Goal: Task Accomplishment & Management: Complete application form

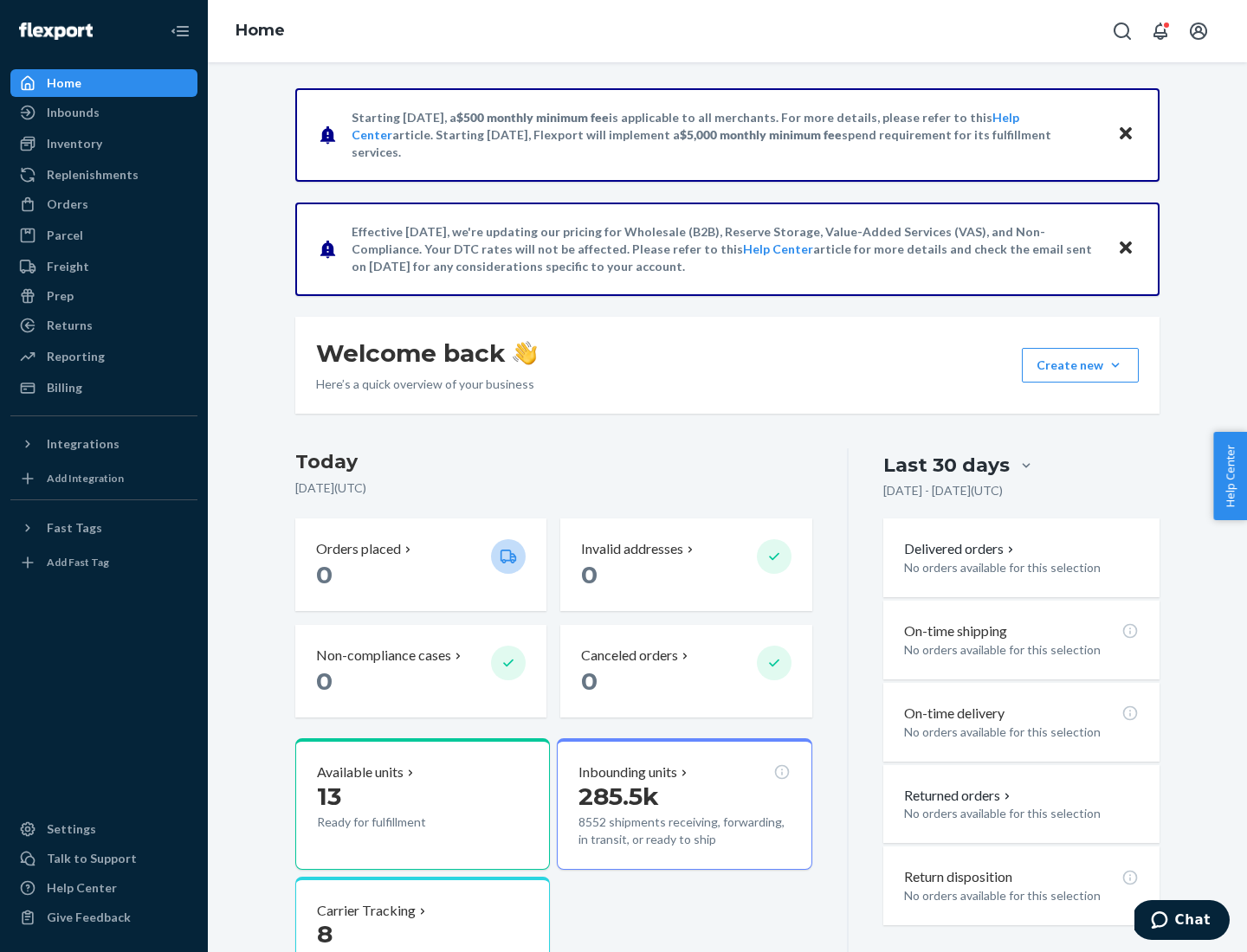
click at [1115, 366] on button "Create new Create new inbound Create new order Create new product" at bounding box center [1080, 365] width 117 height 35
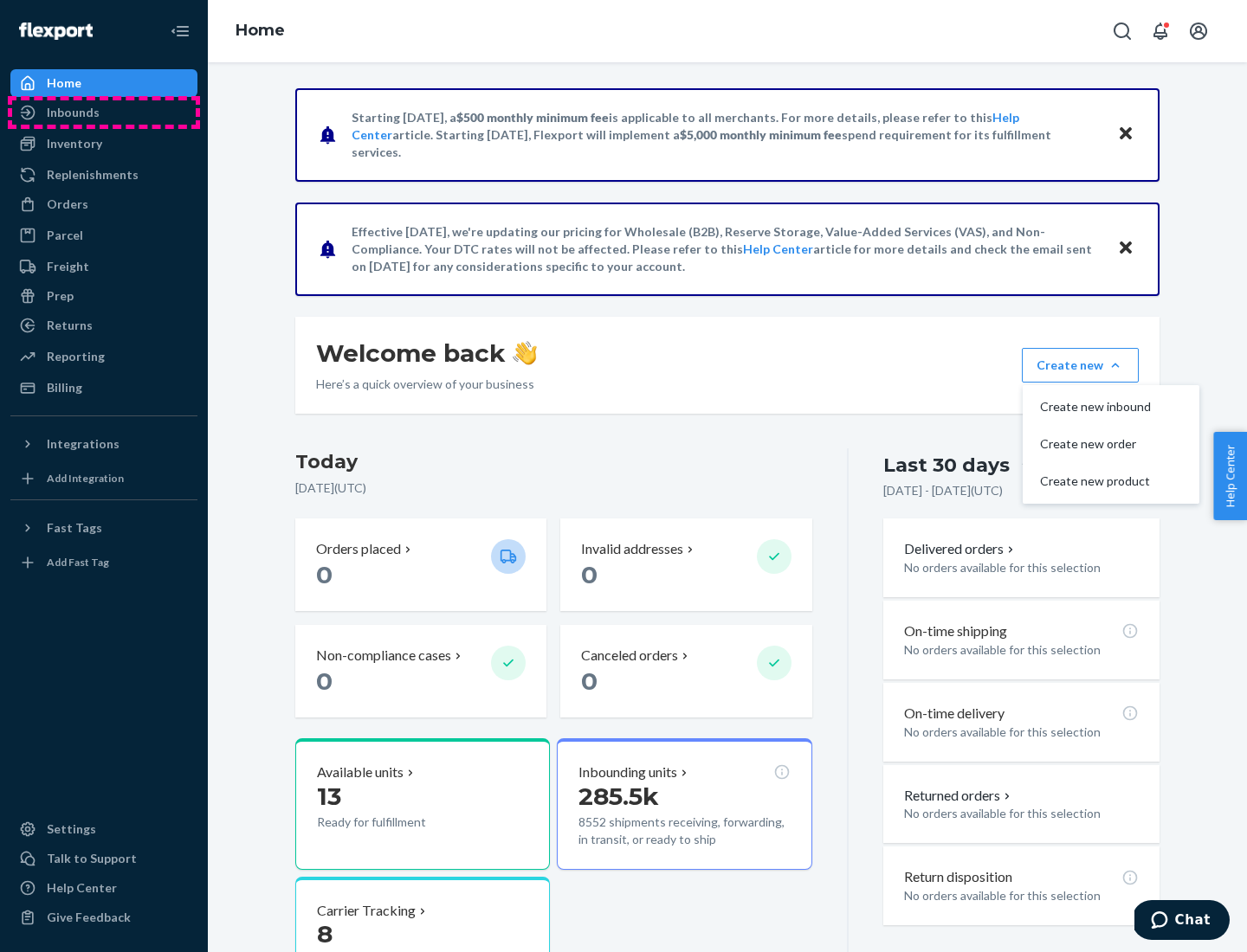
click at [104, 112] on div "Inbounds" at bounding box center [103, 112] width 183 height 24
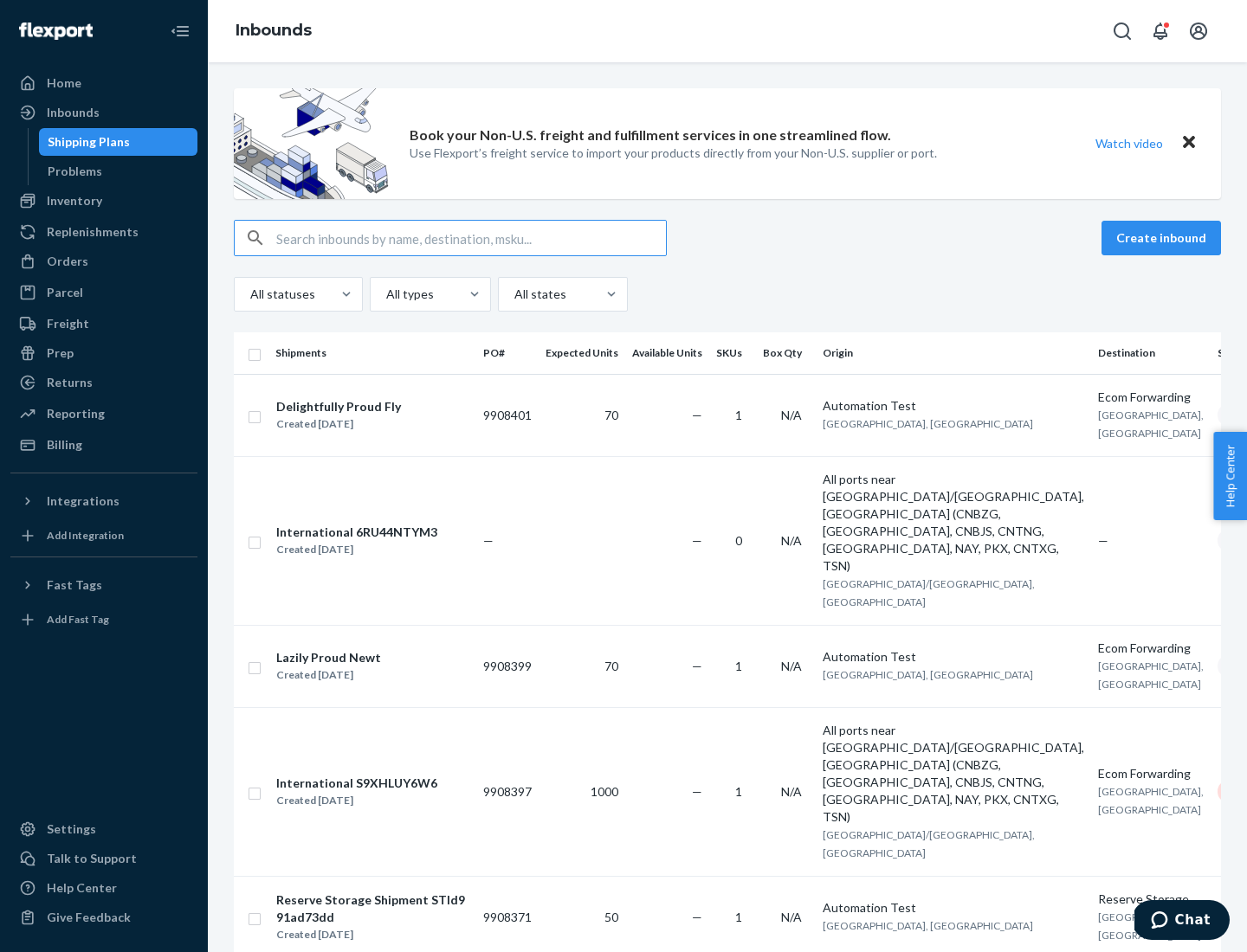
click at [1163, 238] on button "Create inbound" at bounding box center [1161, 238] width 119 height 35
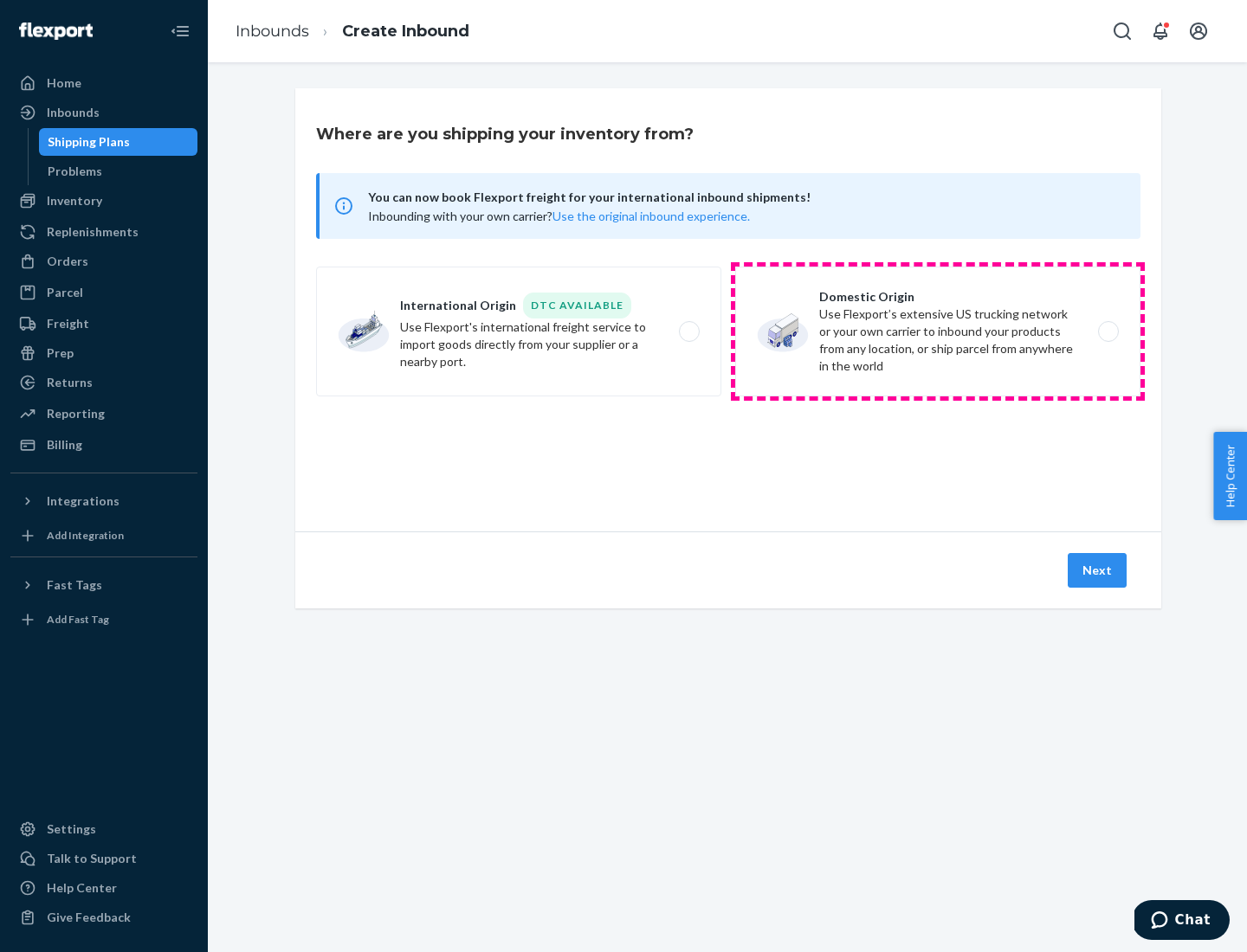
click at [938, 331] on label "Domestic Origin Use Flexport’s extensive US trucking network or your own carrie…" at bounding box center [937, 331] width 405 height 130
click at [1108, 331] on input "Domestic Origin Use Flexport’s extensive US trucking network or your own carrie…" at bounding box center [1113, 331] width 12 height 12
radio input "true"
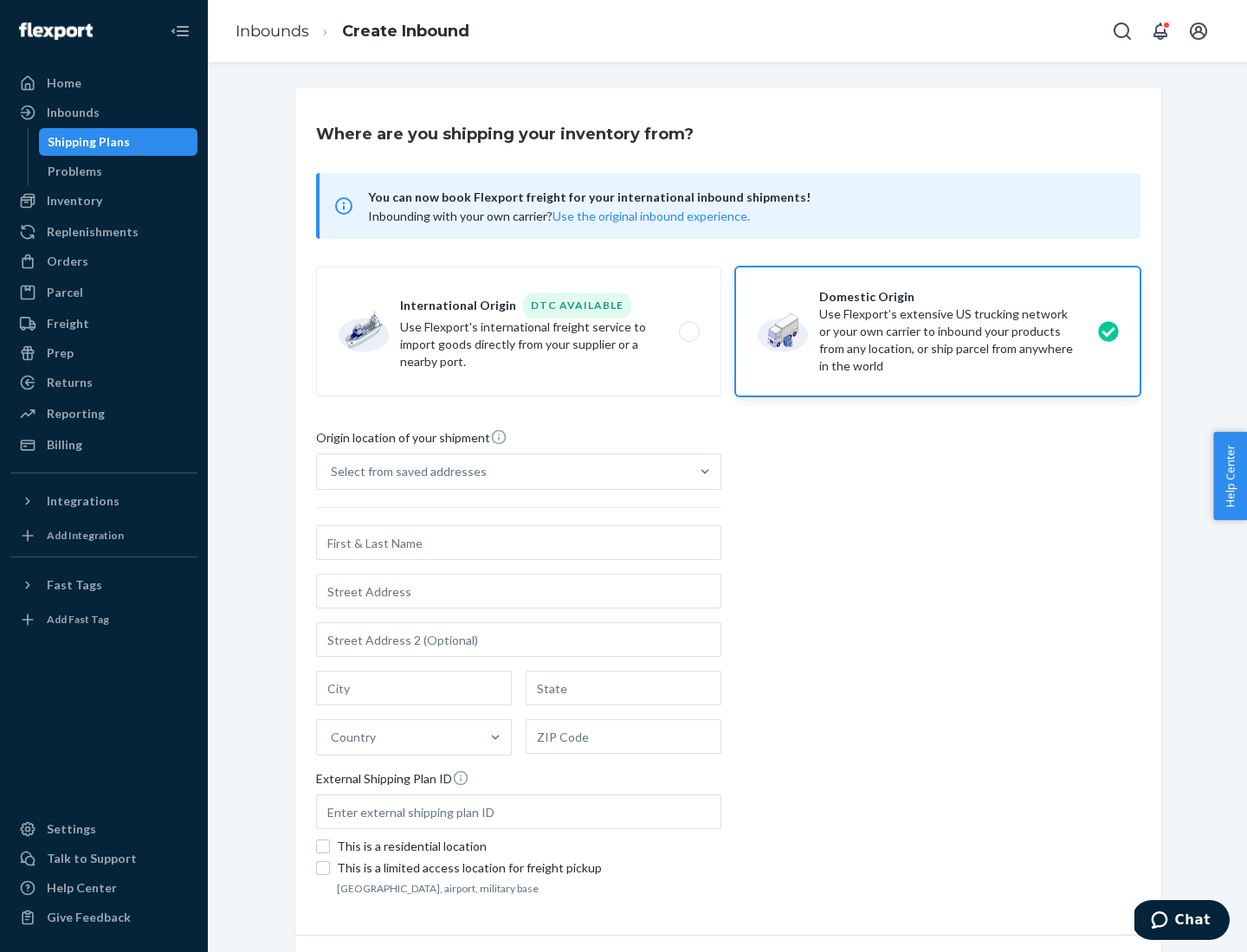
click at [404, 472] on div "Select from saved addresses" at bounding box center [408, 472] width 155 height 17
click at [332, 472] on input "Select from saved addresses" at bounding box center [332, 472] width 2 height 17
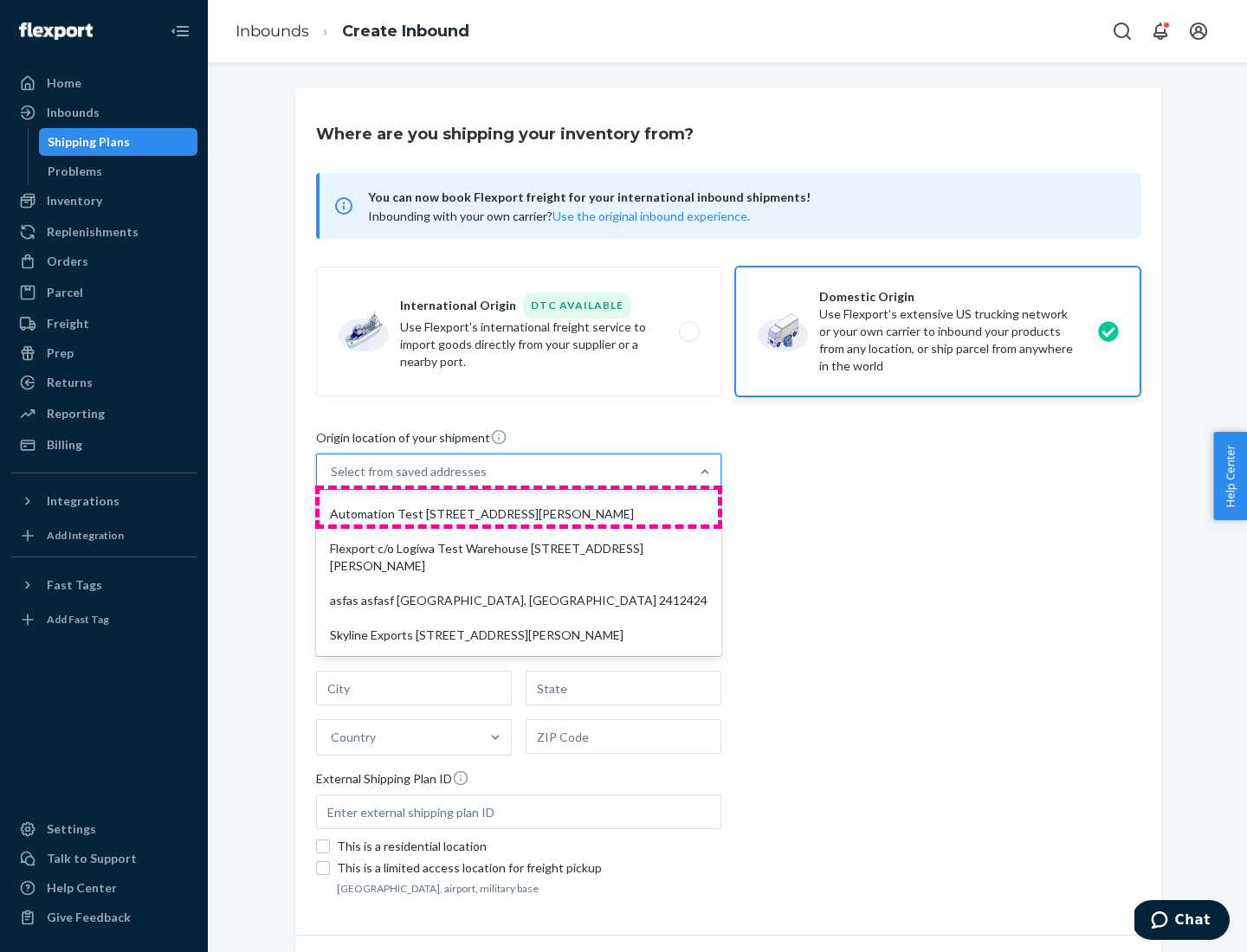
scroll to position [7, 0]
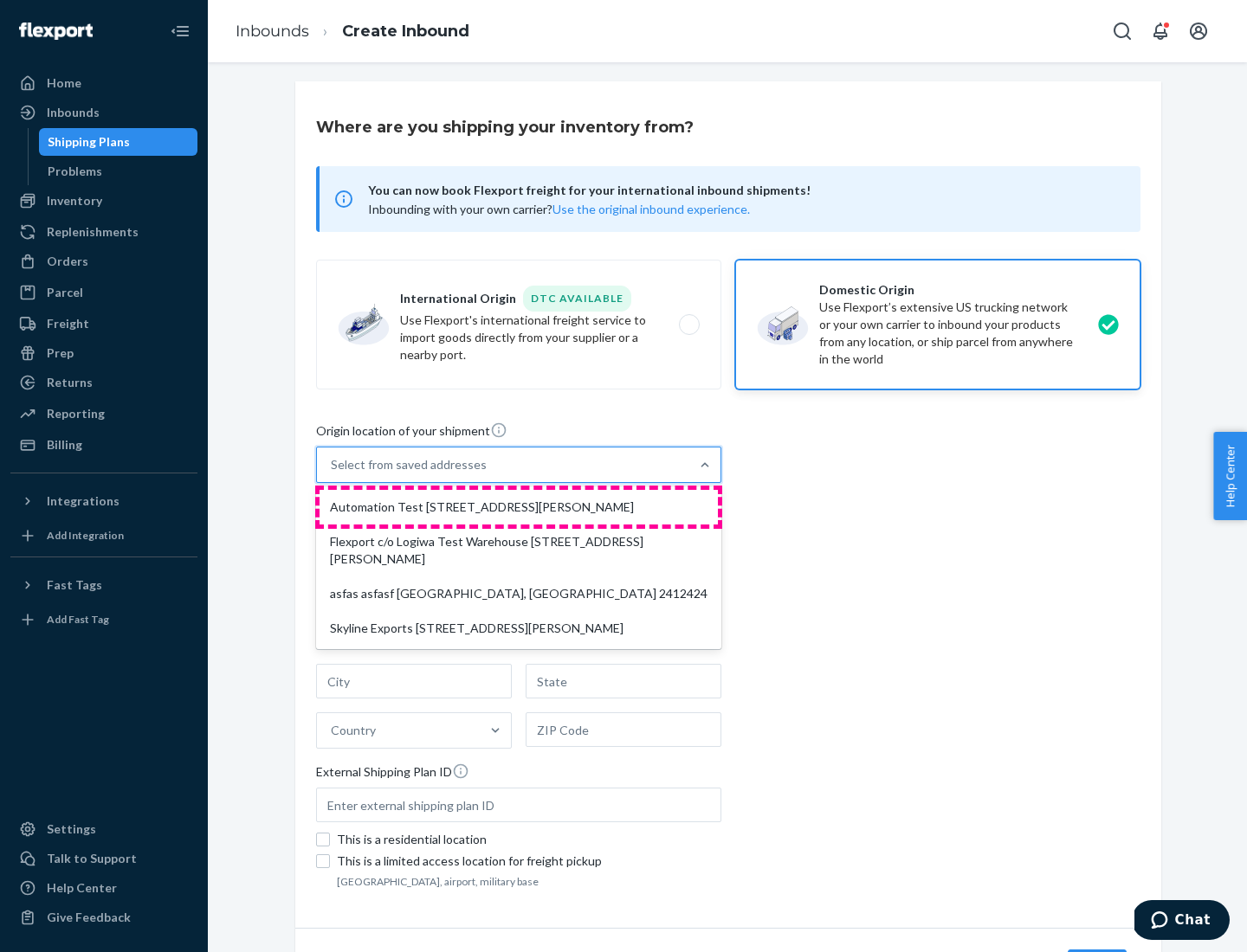
click at [518, 507] on div "Automation Test [STREET_ADDRESS][PERSON_NAME]" at bounding box center [518, 507] width 398 height 35
click at [332, 473] on input "option Automation Test [STREET_ADDRESS][PERSON_NAME] focused, 1 of 4. 4 results…" at bounding box center [332, 464] width 2 height 17
type input "Automation Test"
type input "9th Floor"
type input "[GEOGRAPHIC_DATA]"
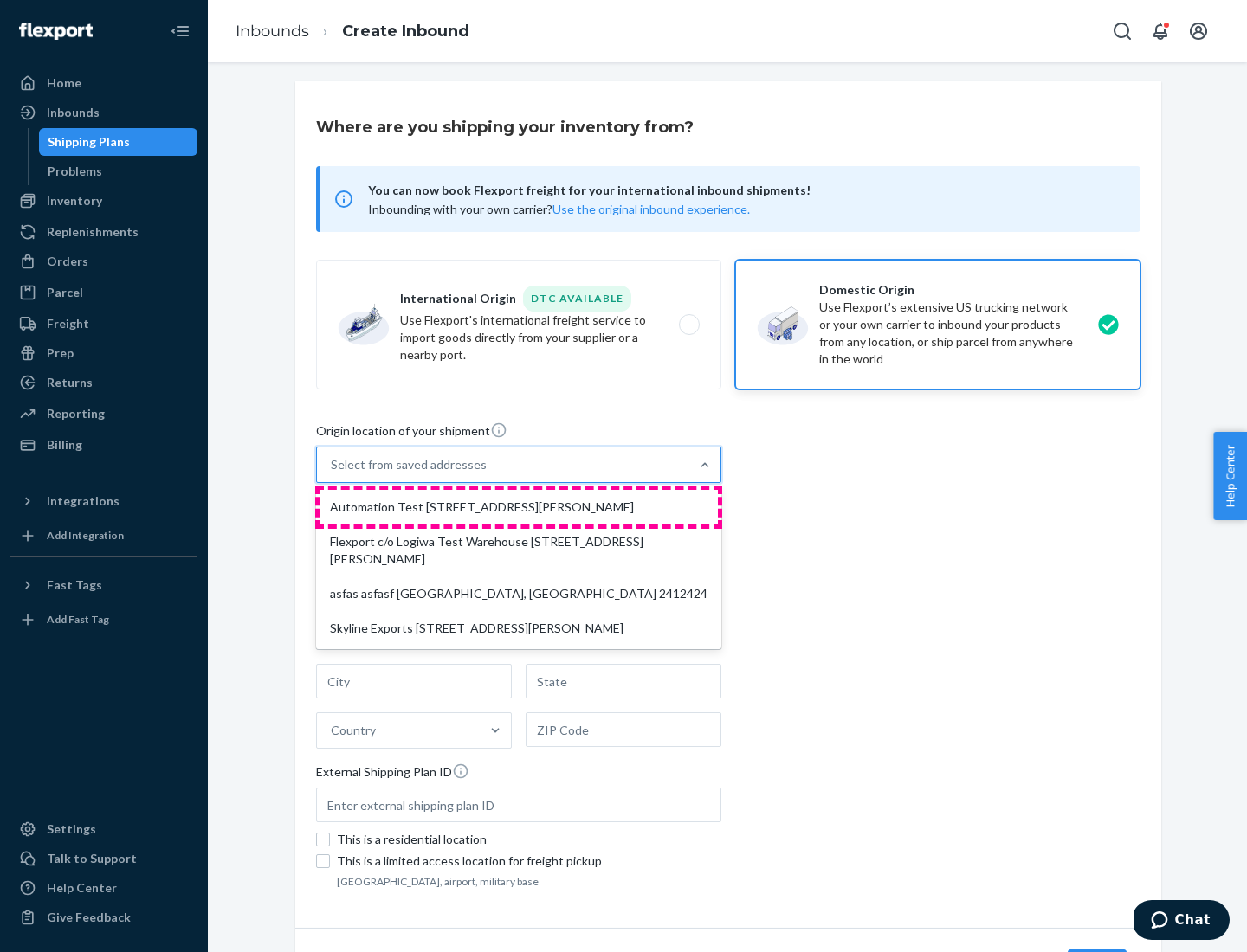
type input "CA"
type input "94104"
type input "[STREET_ADDRESS][PERSON_NAME]"
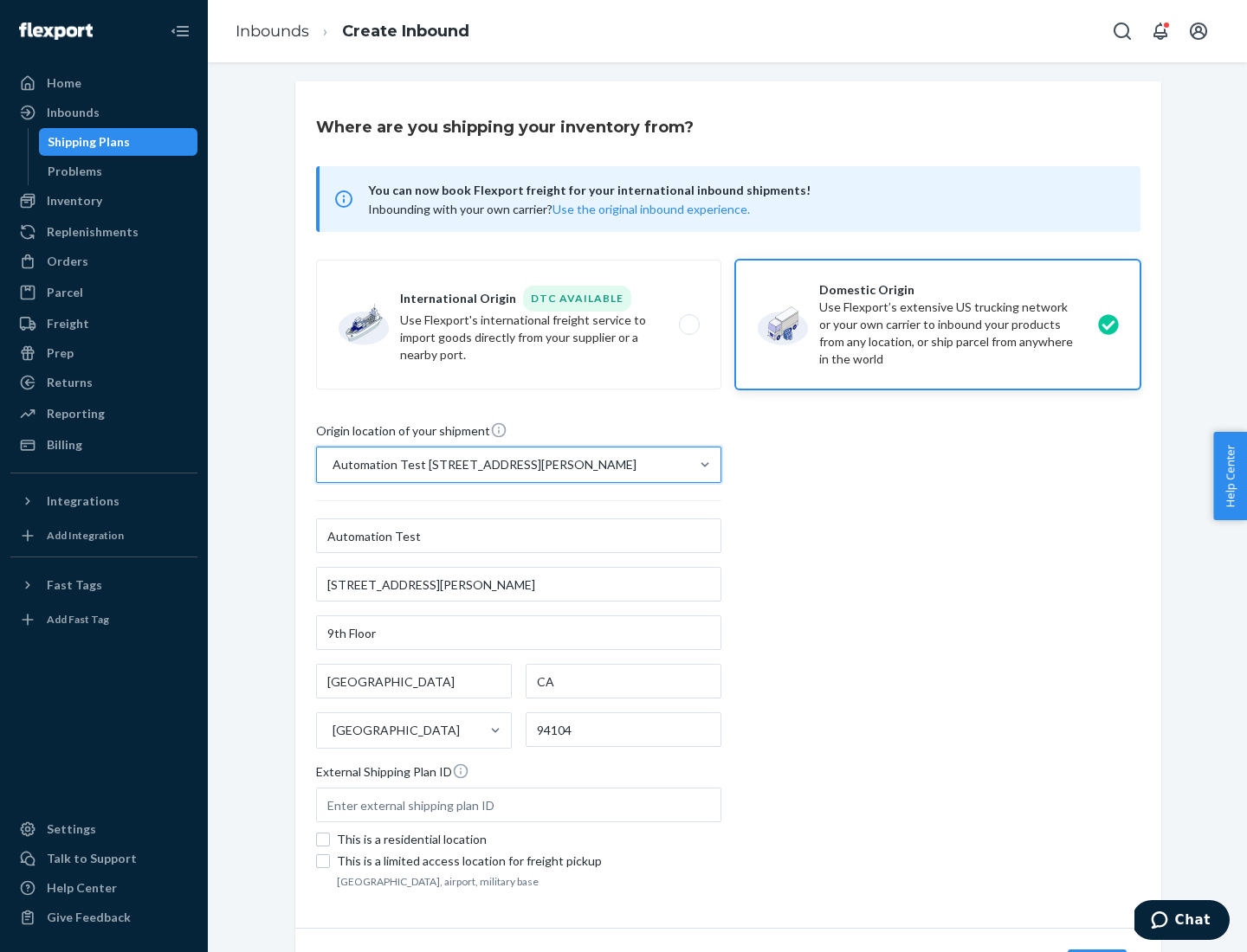
scroll to position [101, 0]
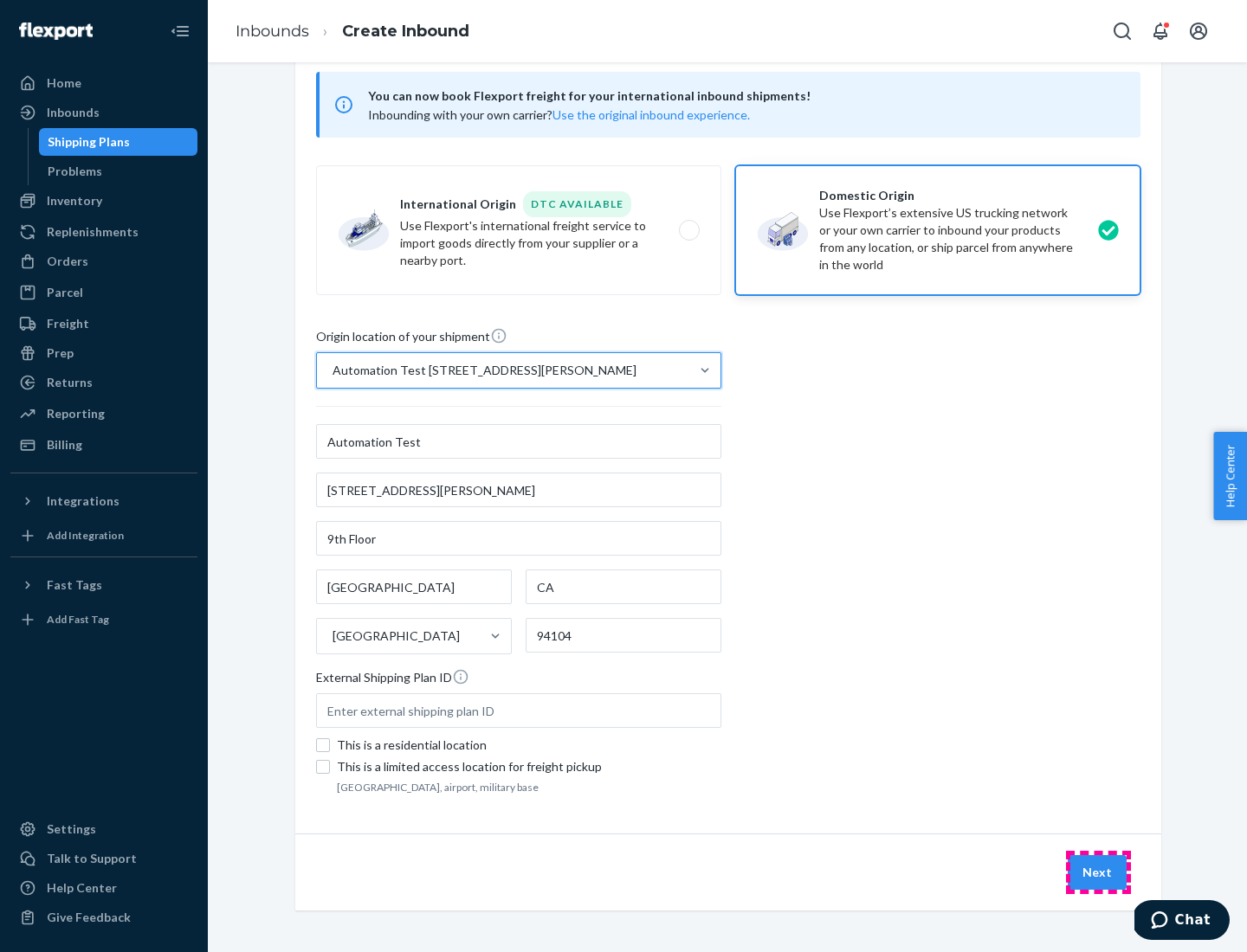
click at [1098, 872] on button "Next" at bounding box center [1097, 872] width 59 height 35
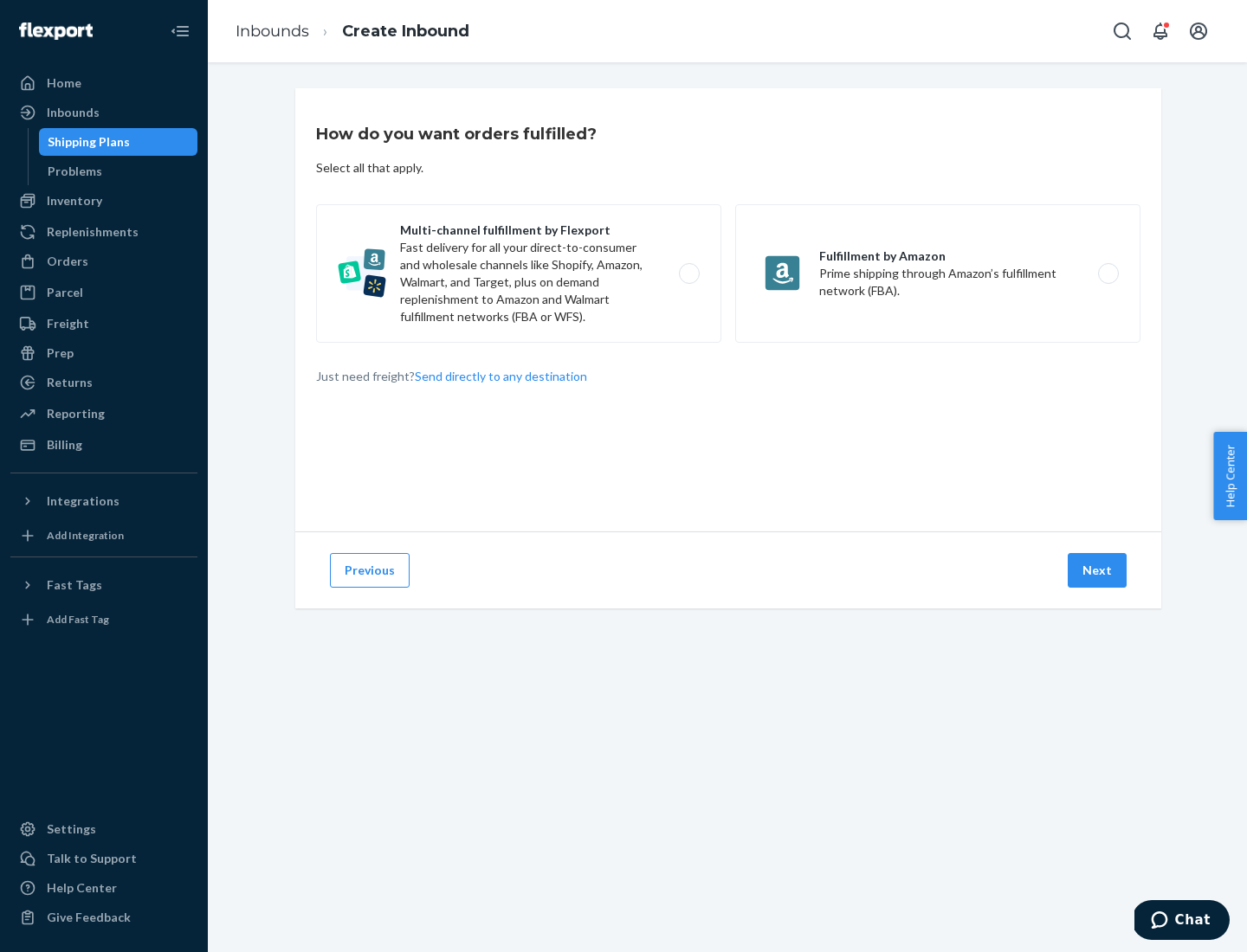
click at [518, 274] on label "Multi-channel fulfillment by Flexport Fast delivery for all your direct-to-cons…" at bounding box center [518, 273] width 405 height 138
click at [688, 274] on input "Multi-channel fulfillment by Flexport Fast delivery for all your direct-to-cons…" at bounding box center [694, 274] width 12 height 12
radio input "true"
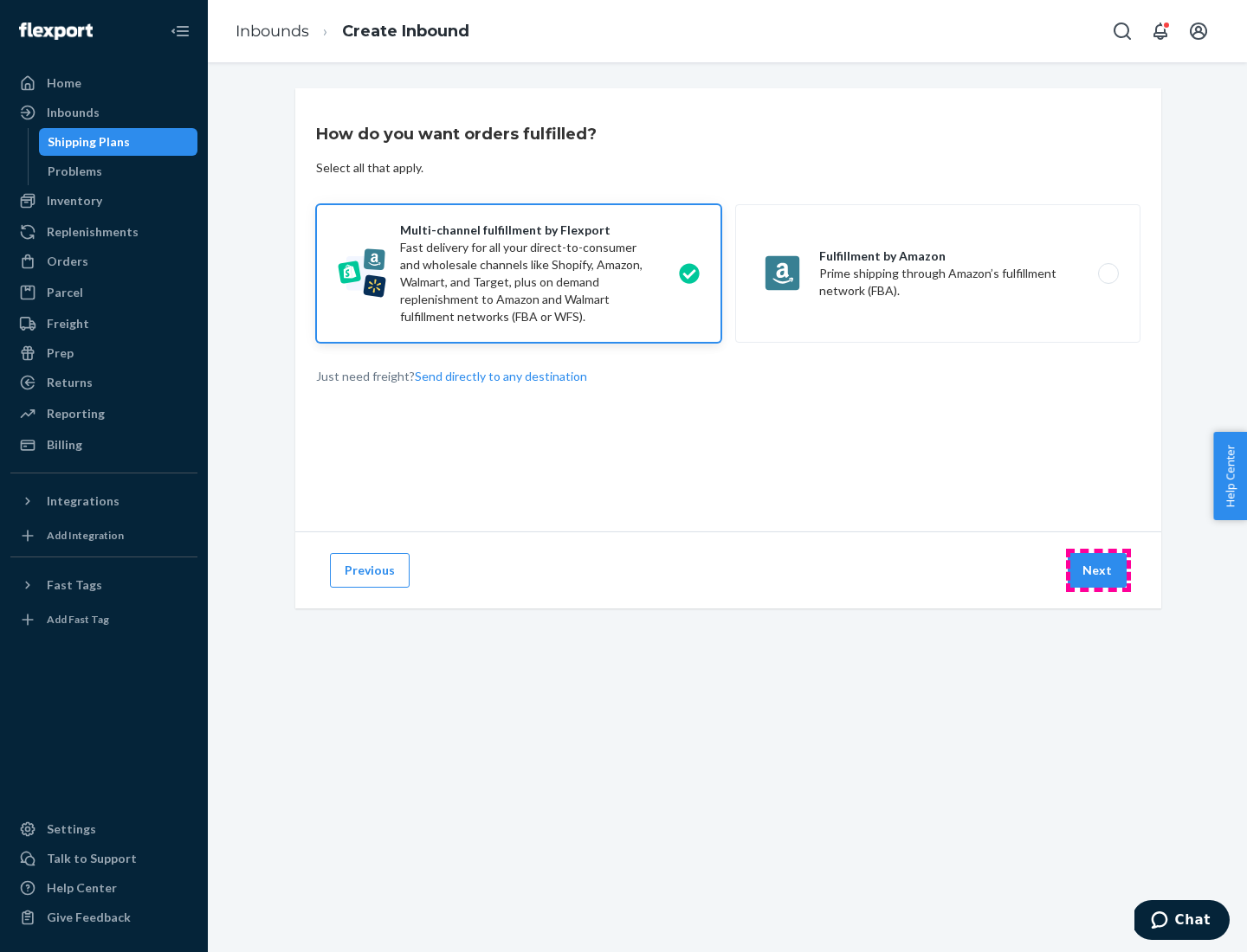
click at [1098, 570] on button "Next" at bounding box center [1097, 570] width 59 height 35
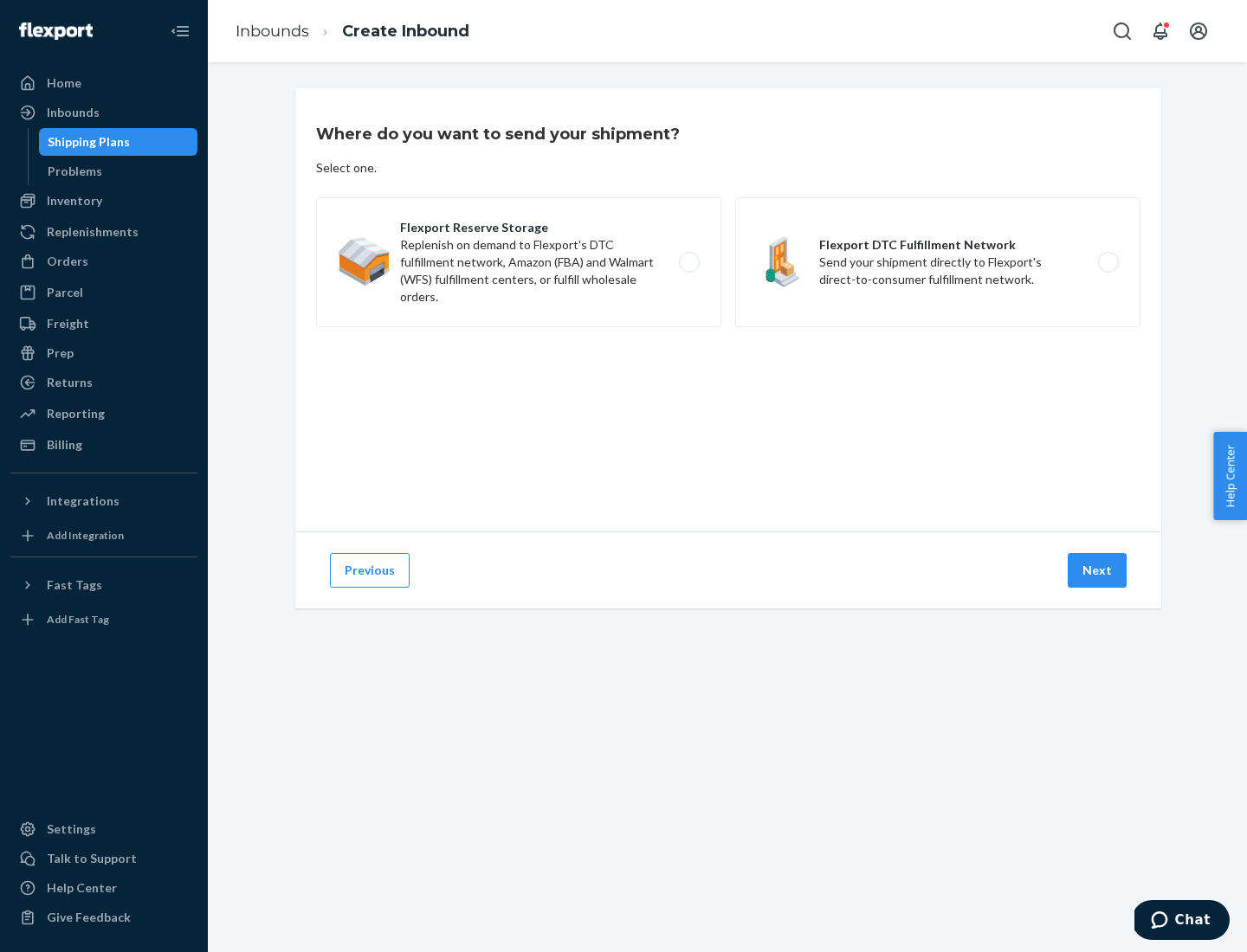
click at [938, 262] on label "Flexport DTC Fulfillment Network Send your shipment directly to Flexport's dire…" at bounding box center [937, 262] width 405 height 130
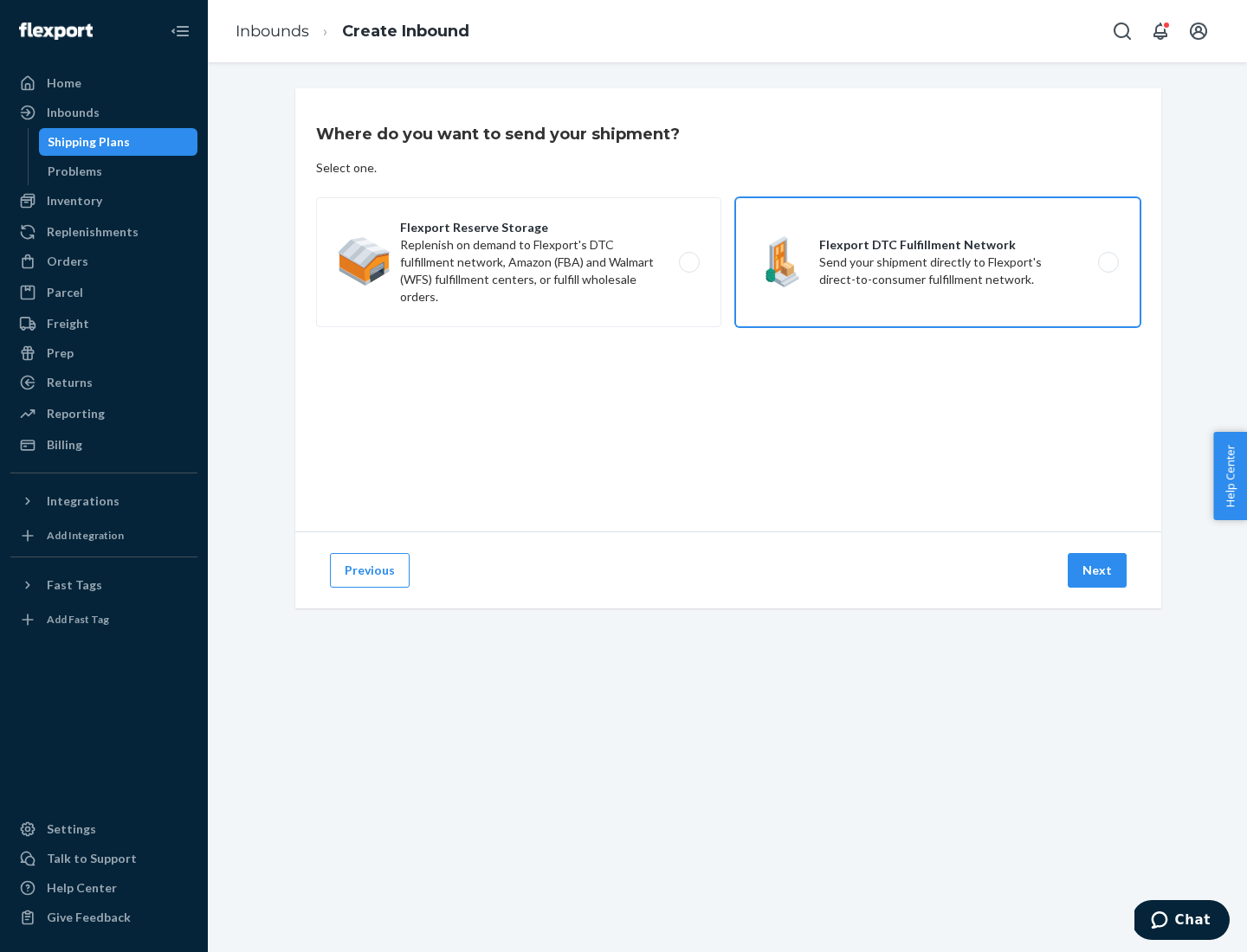
click at [1108, 262] on input "Flexport DTC Fulfillment Network Send your shipment directly to Flexport's dire…" at bounding box center [1113, 262] width 12 height 12
radio input "true"
click at [1098, 570] on button "Next" at bounding box center [1097, 570] width 59 height 35
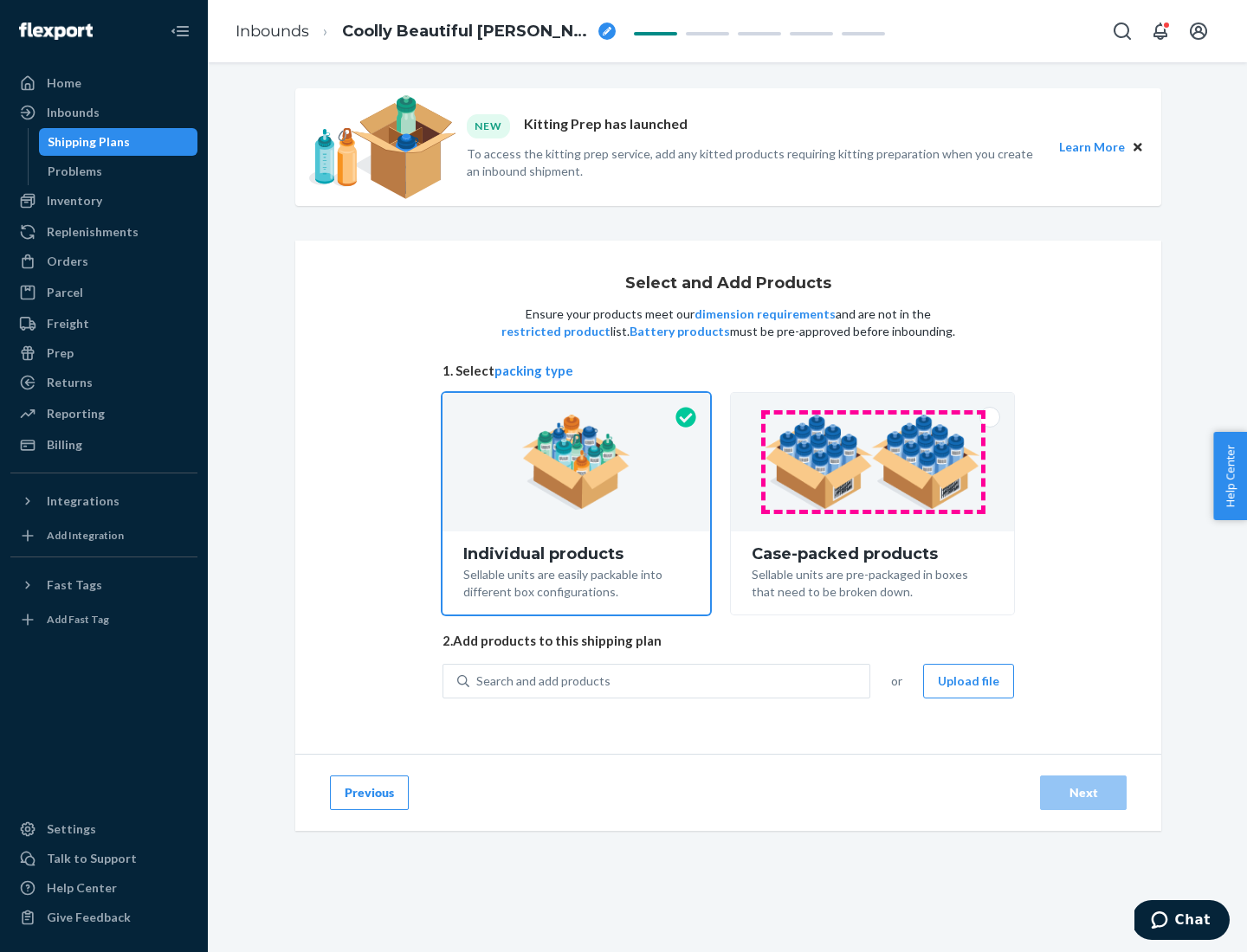
click at [872, 463] on img at bounding box center [872, 463] width 216 height 95
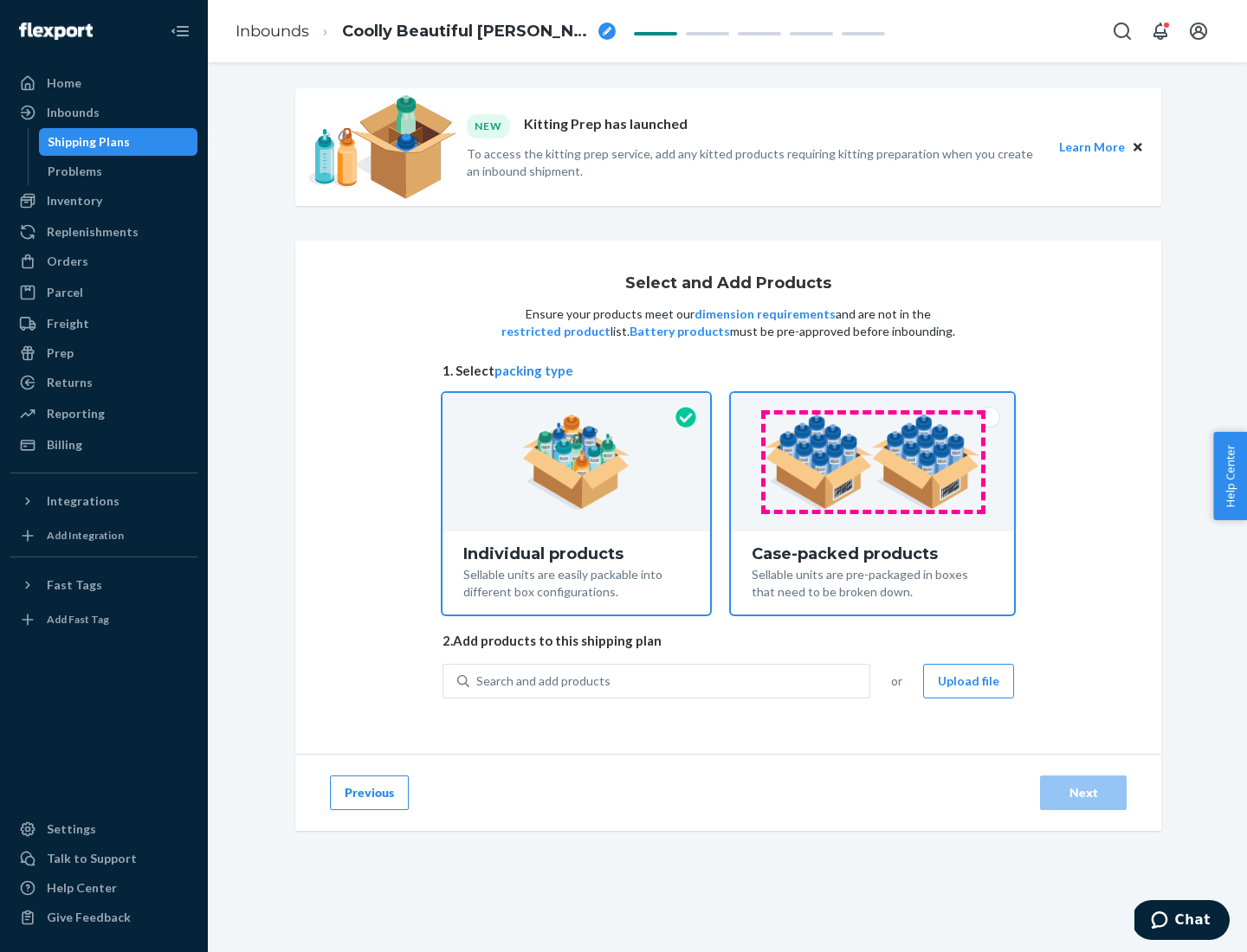
click at [872, 404] on input "Case-packed products Sellable units are pre-packaged in boxes that need to be b…" at bounding box center [872, 399] width 12 height 12
radio input "true"
radio input "false"
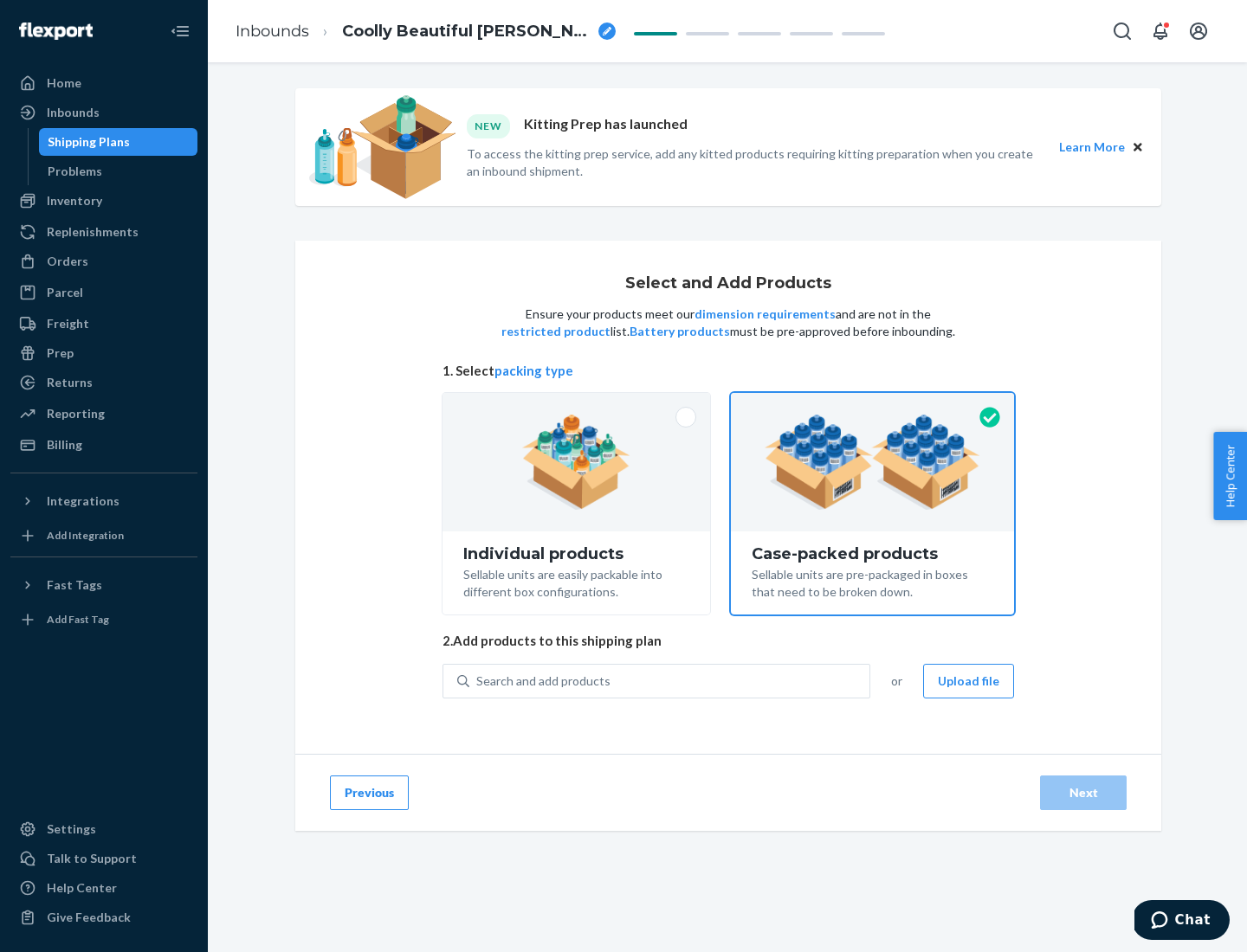
click at [670, 680] on div "Search and add products" at bounding box center [668, 681] width 400 height 31
click at [478, 680] on input "Search and add products" at bounding box center [477, 681] width 2 height 17
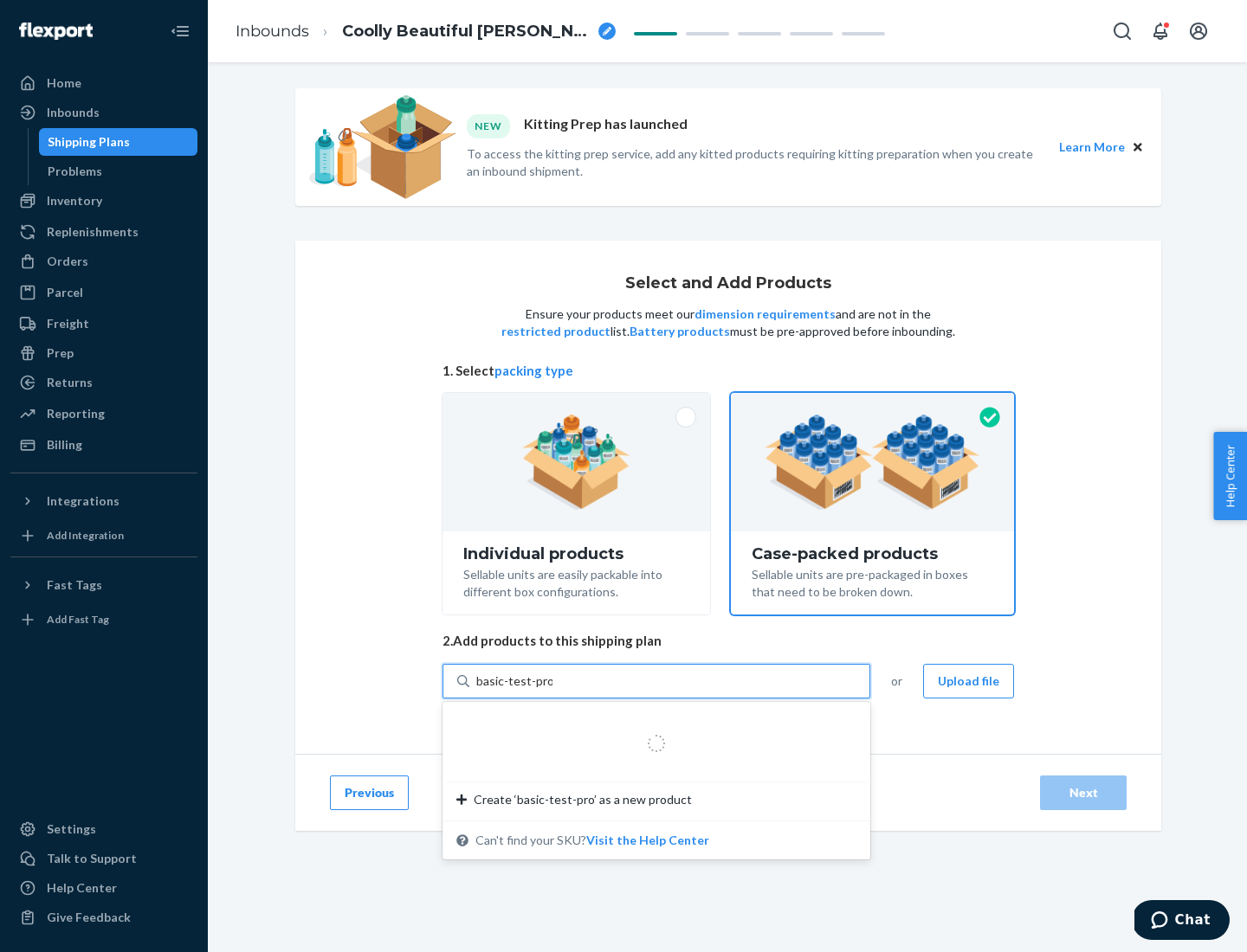
type input "basic-test-product-1"
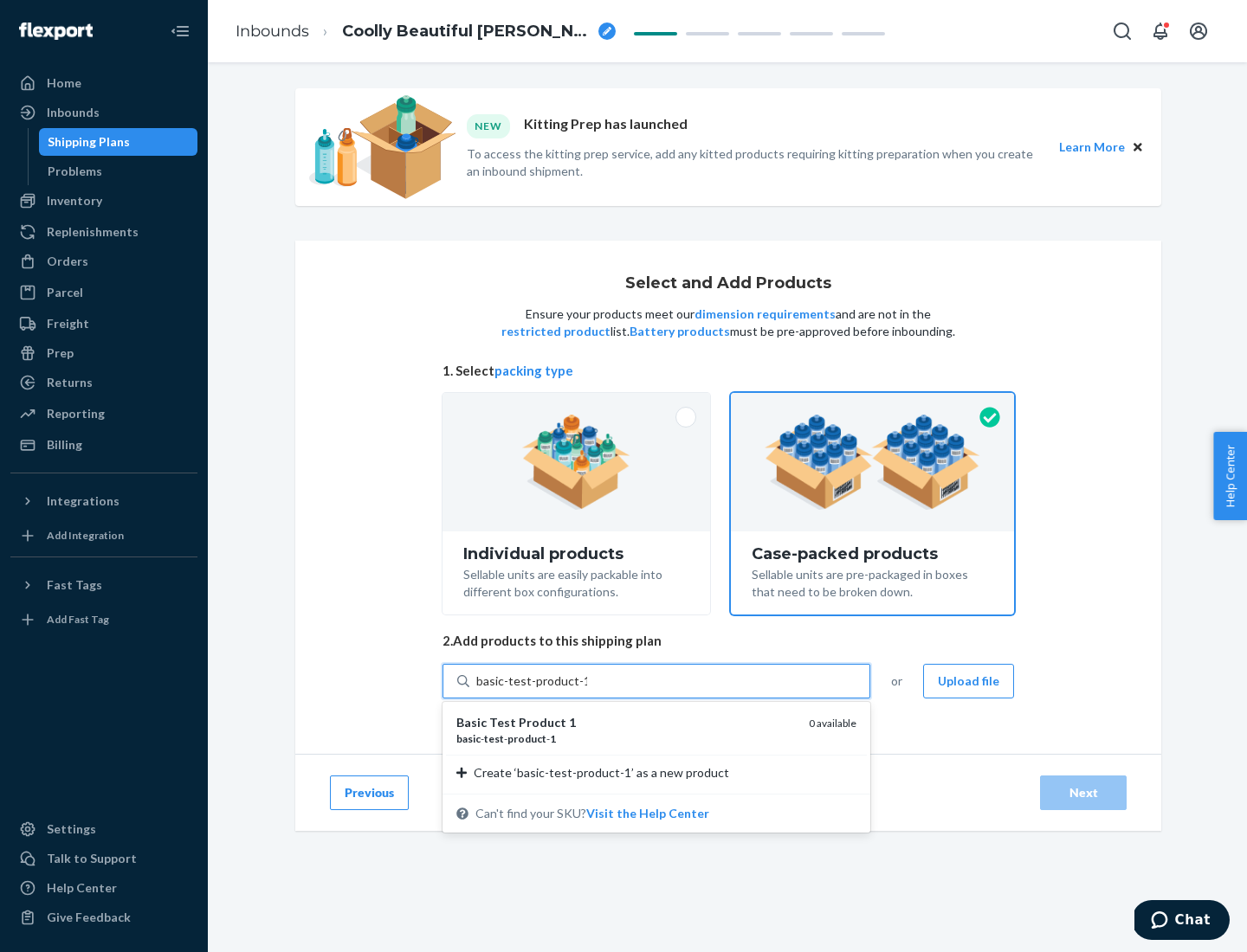
click at [626, 738] on div "basic - test - product - 1" at bounding box center [625, 738] width 339 height 14
click at [587, 690] on input "basic-test-product-1" at bounding box center [531, 681] width 111 height 17
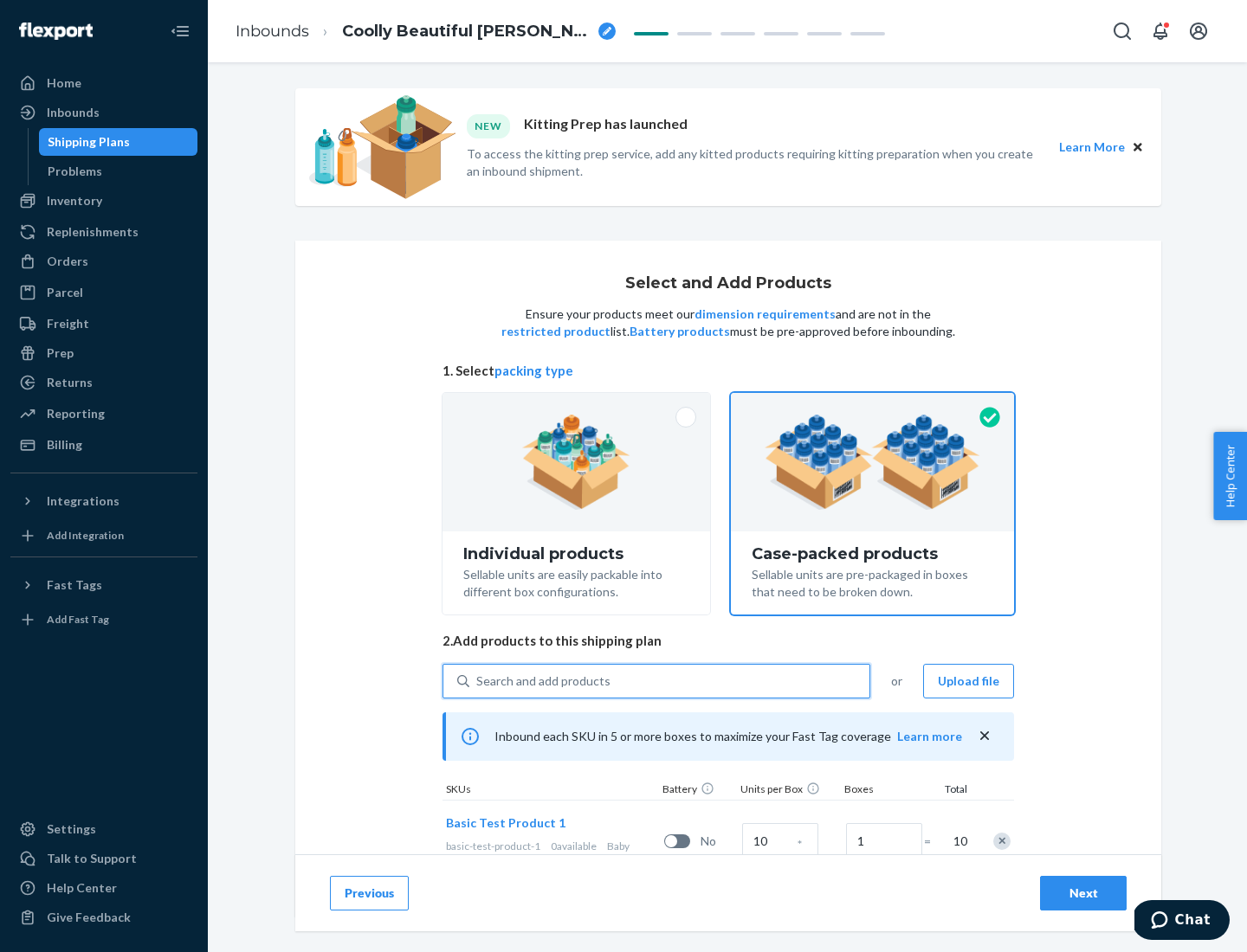
scroll to position [62, 0]
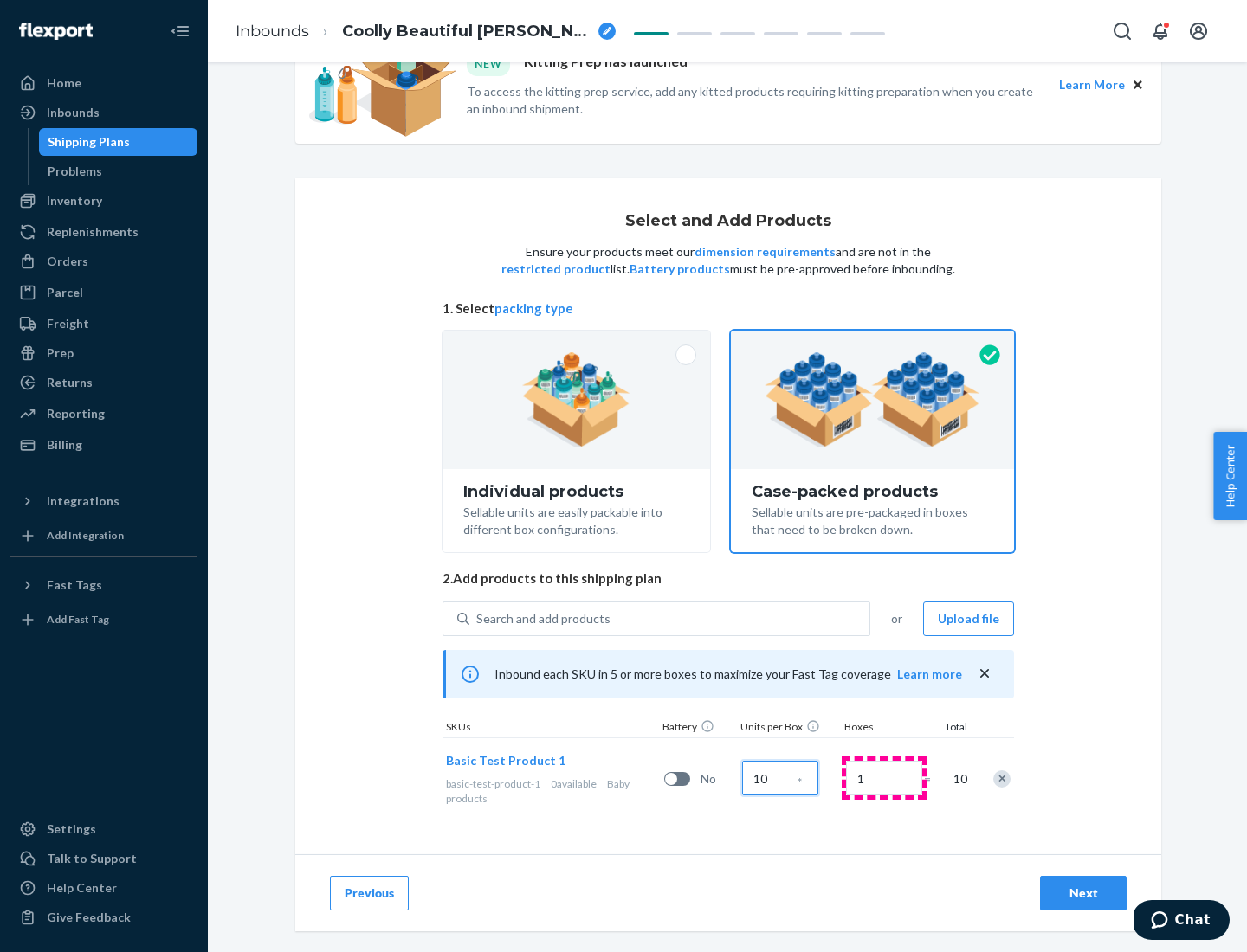
type input "10"
type input "7"
click at [1083, 893] on div "Next" at bounding box center [1083, 893] width 57 height 17
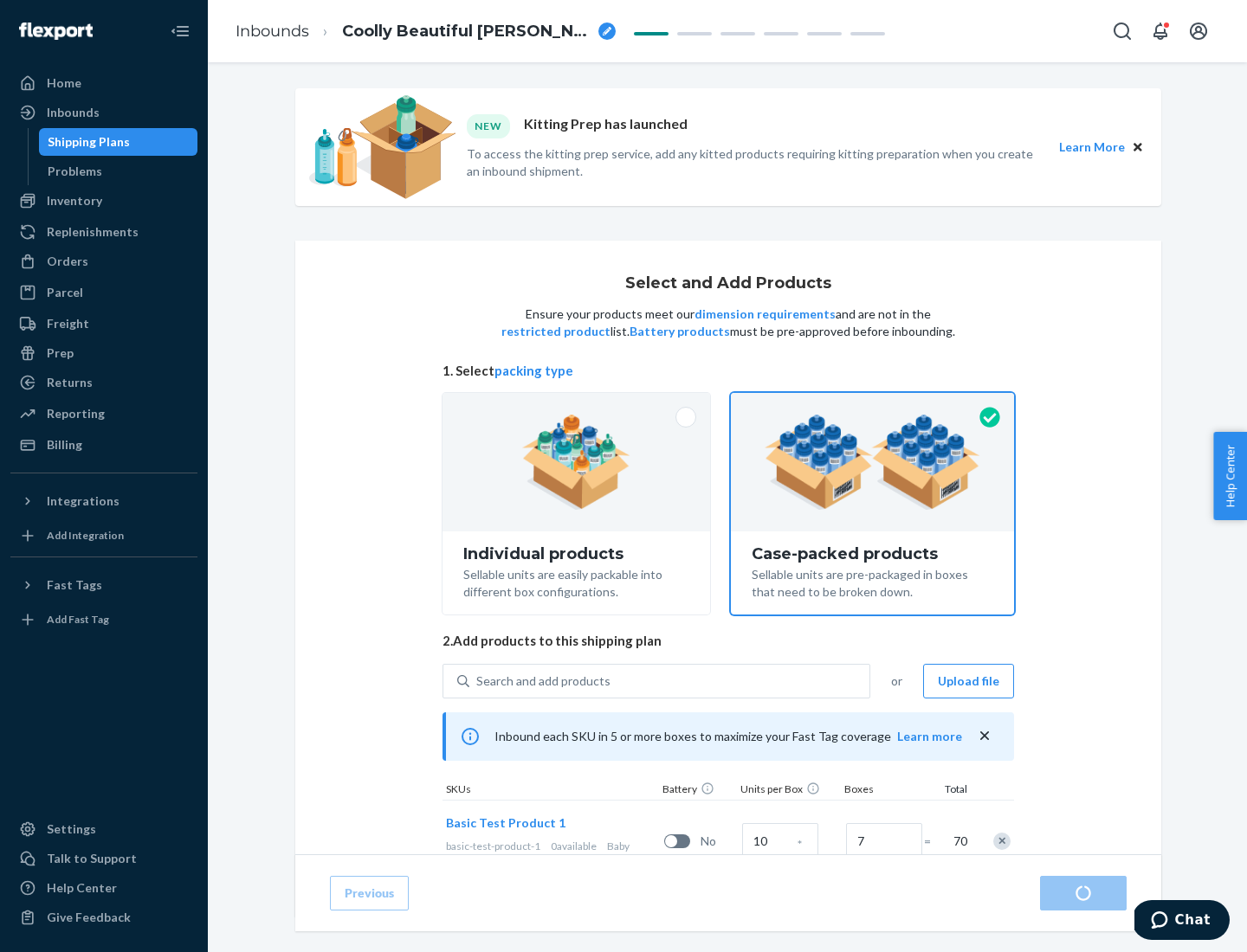
radio input "true"
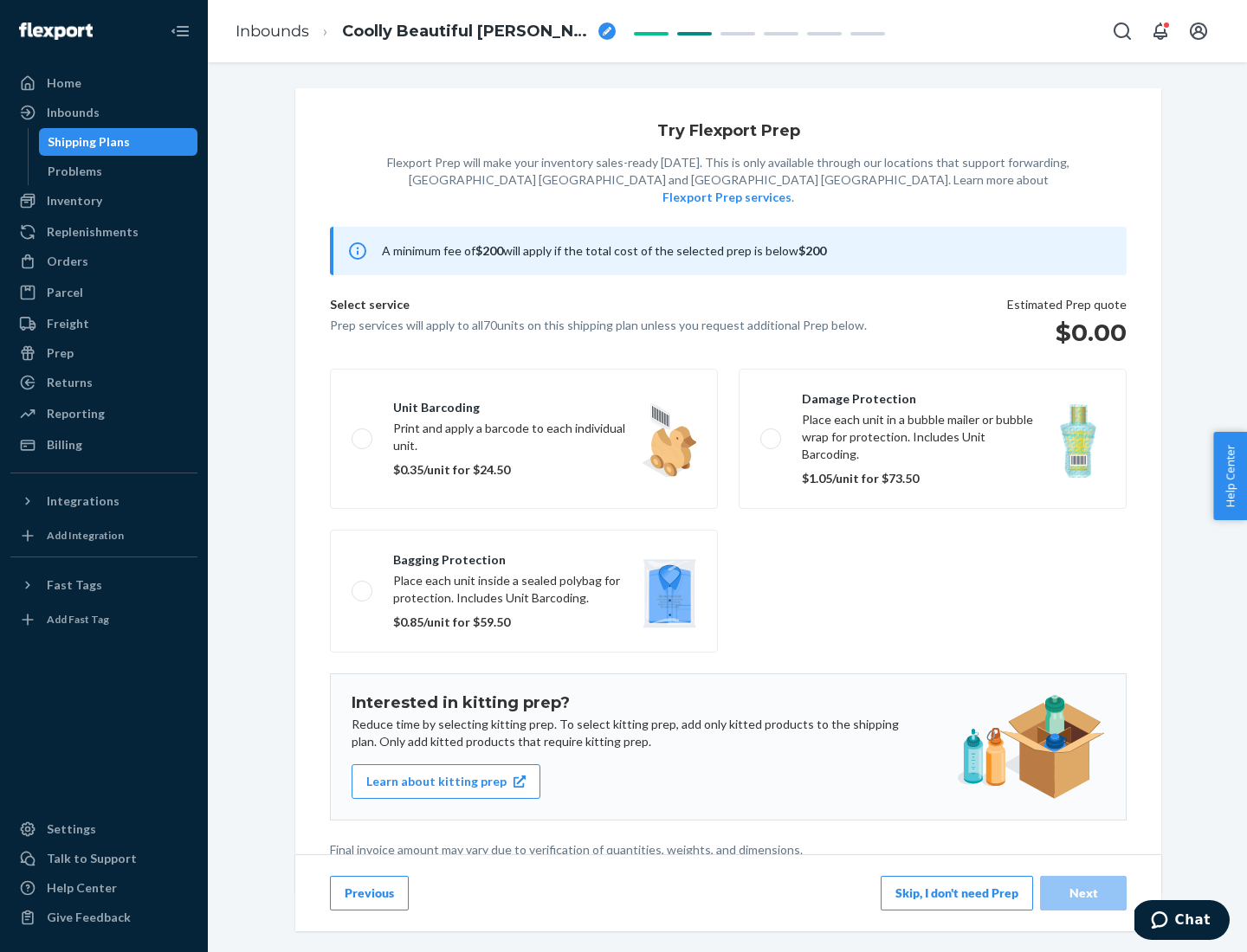
scroll to position [4, 0]
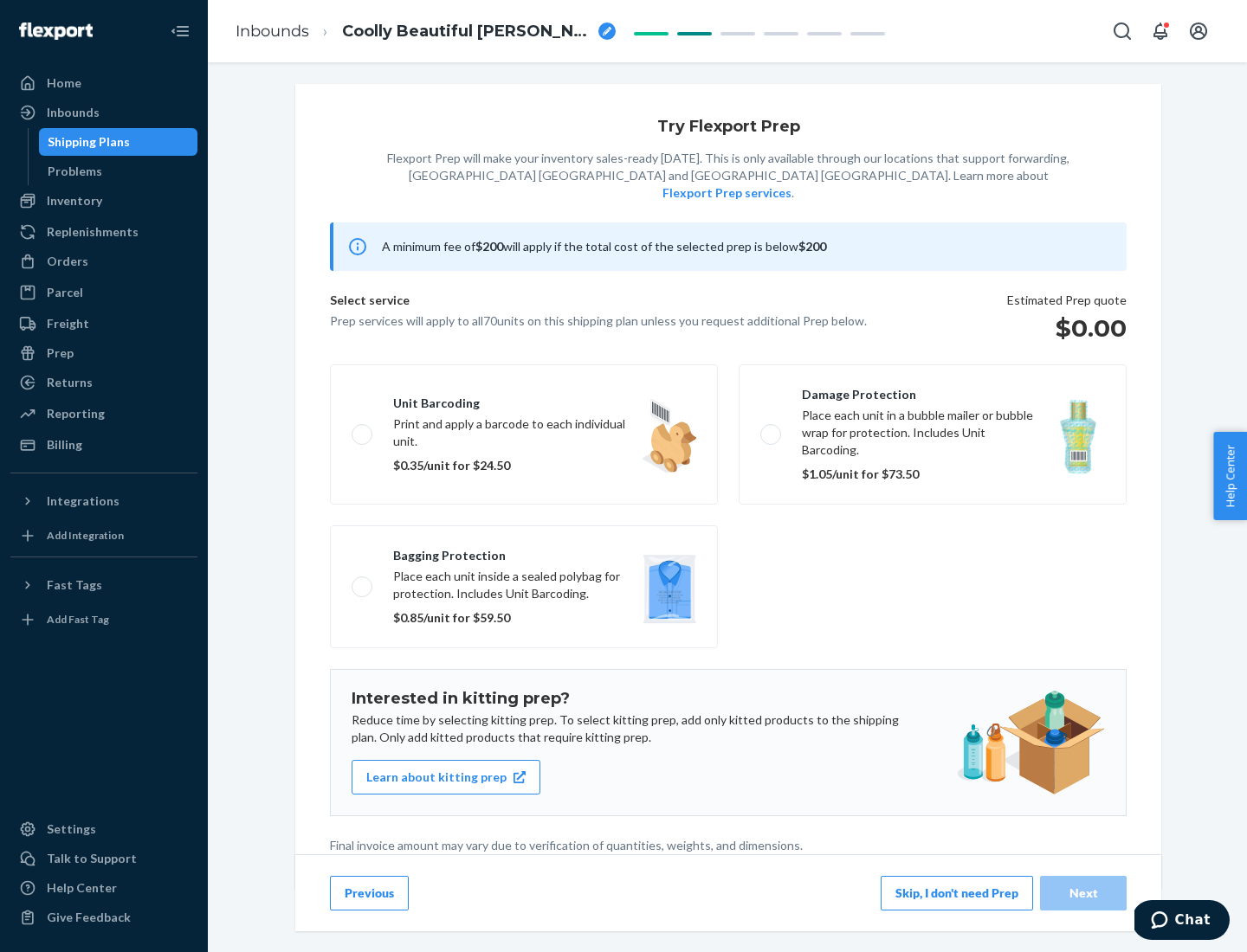
click at [524, 551] on label "Bagging protection Place each unit inside a sealed polybag for protection. Incl…" at bounding box center [524, 586] width 388 height 123
click at [363, 581] on input "Bagging protection Place each unit inside a sealed polybag for protection. Incl…" at bounding box center [357, 586] width 12 height 12
checkbox input "true"
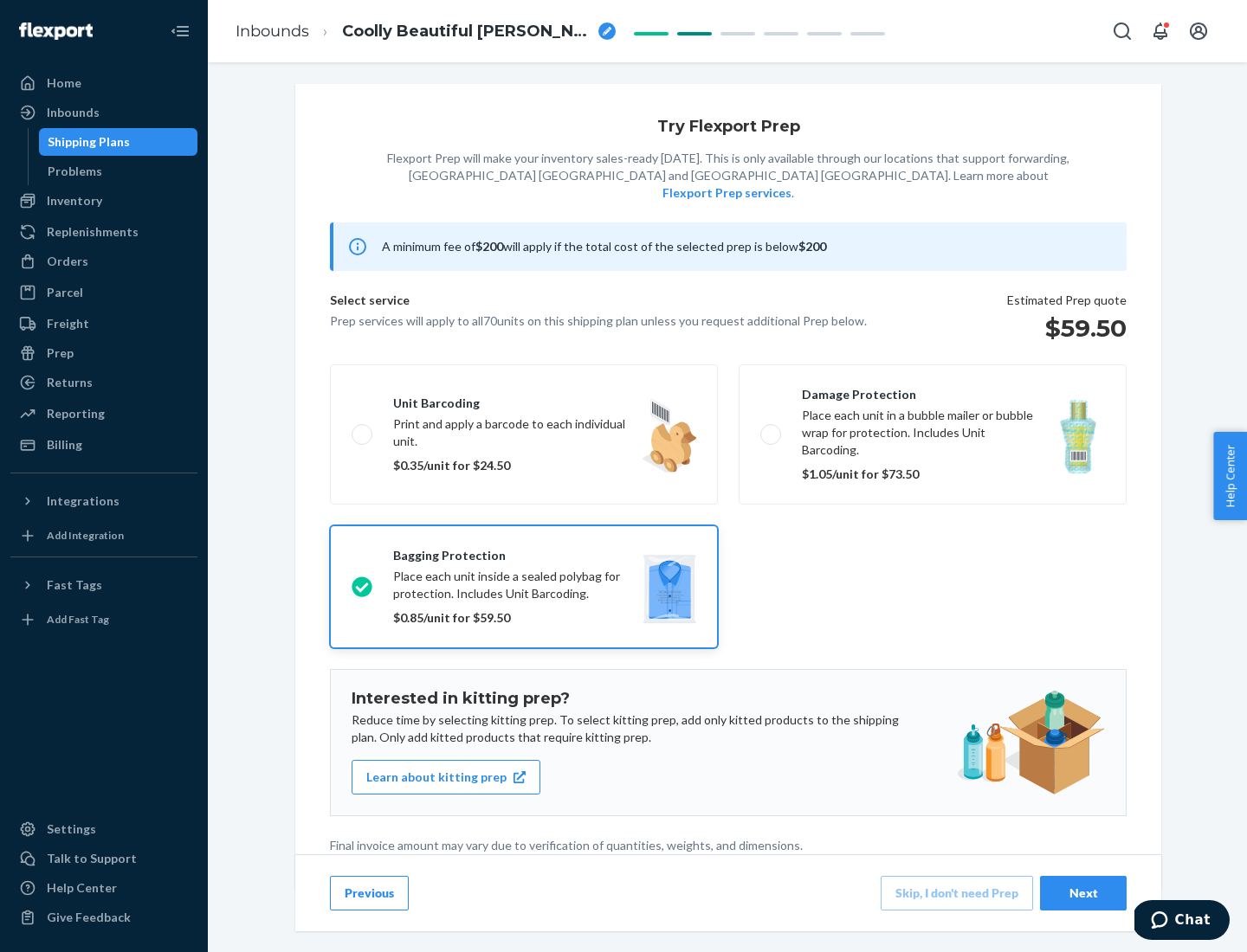
click at [1083, 893] on div "Next" at bounding box center [1083, 893] width 57 height 17
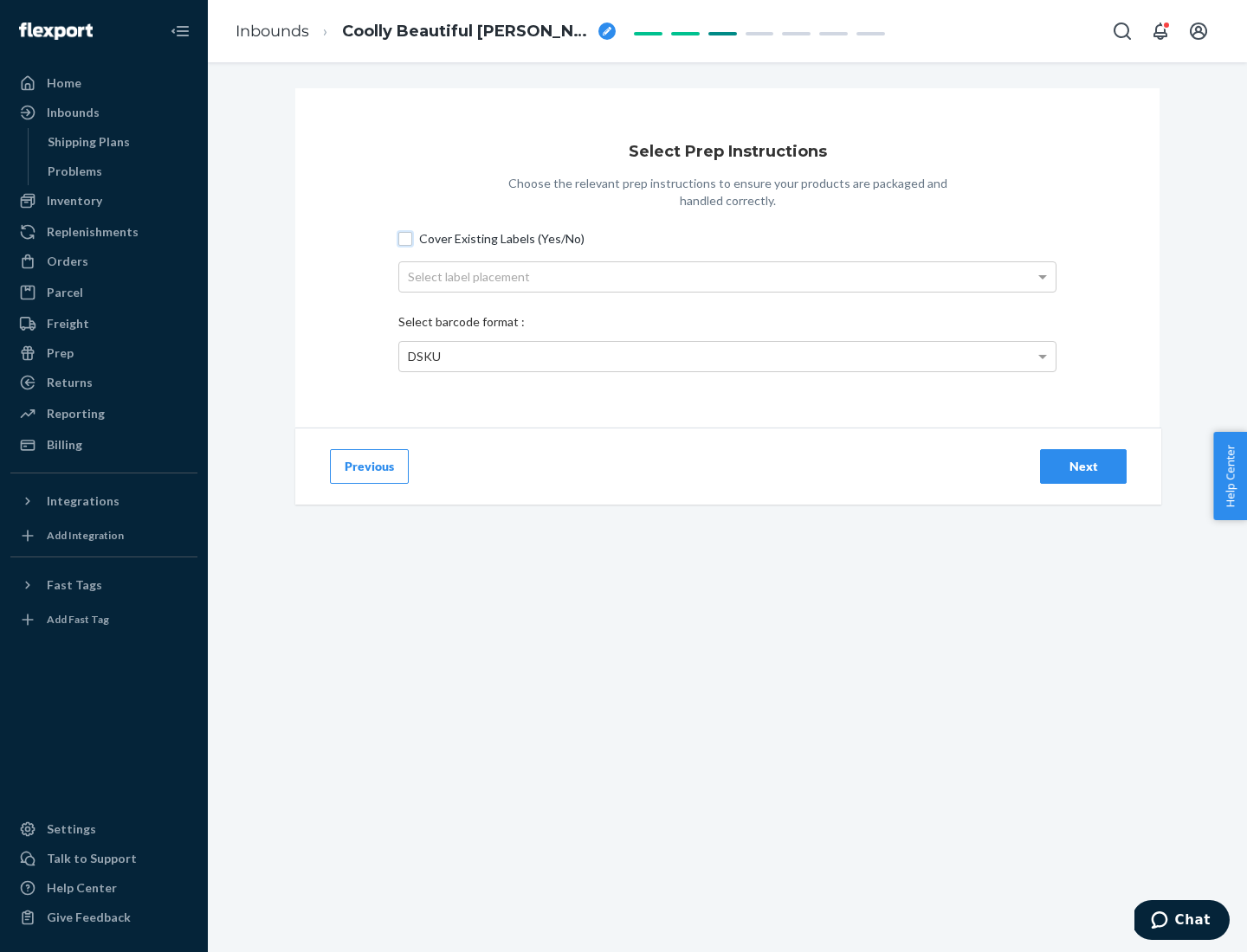
click at [405, 238] on input "Cover Existing Labels (Yes/No)" at bounding box center [404, 238] width 13 height 13
checkbox input "true"
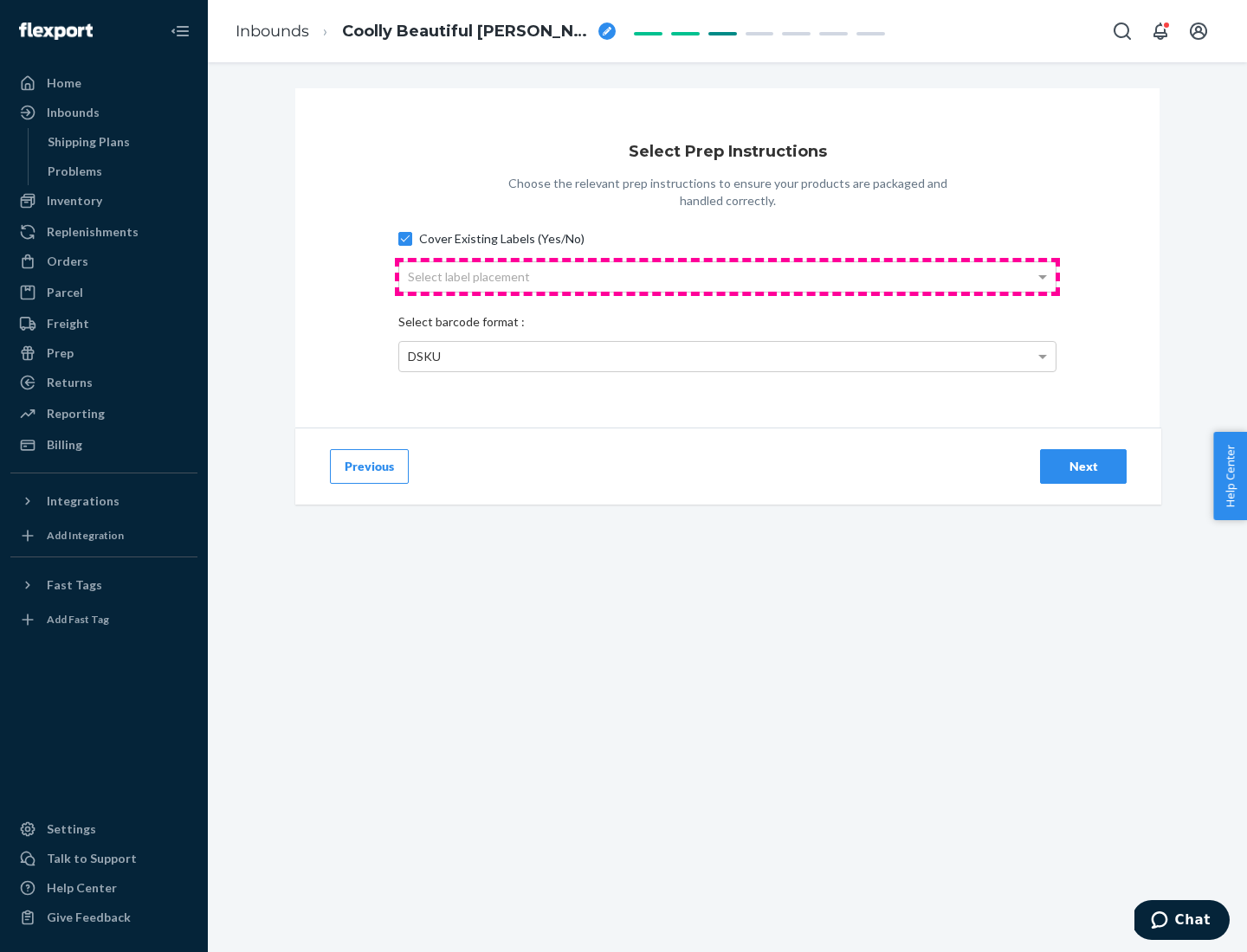
click at [727, 276] on div "Select label placement" at bounding box center [727, 277] width 656 height 30
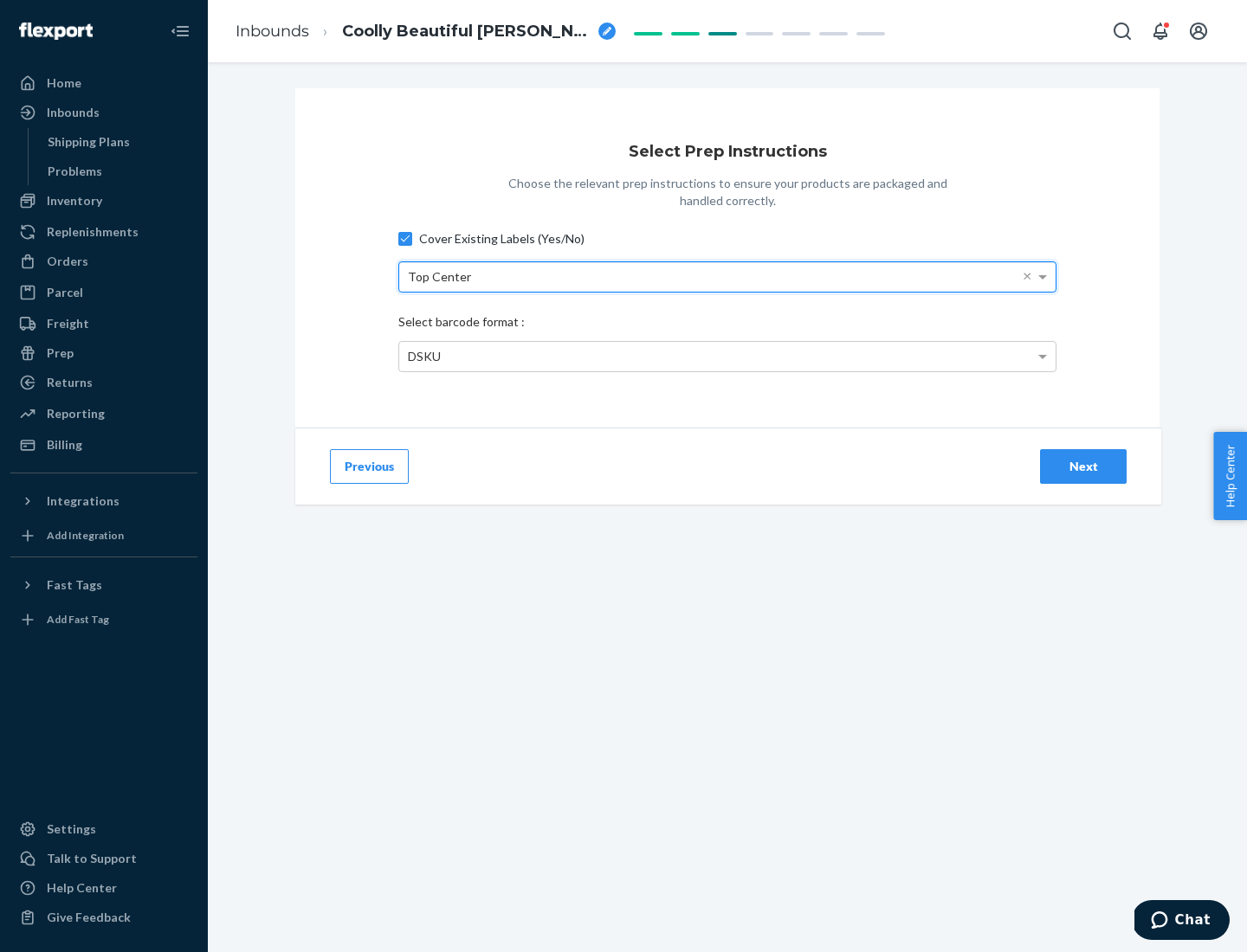
click at [727, 356] on div "DSKU" at bounding box center [727, 357] width 656 height 30
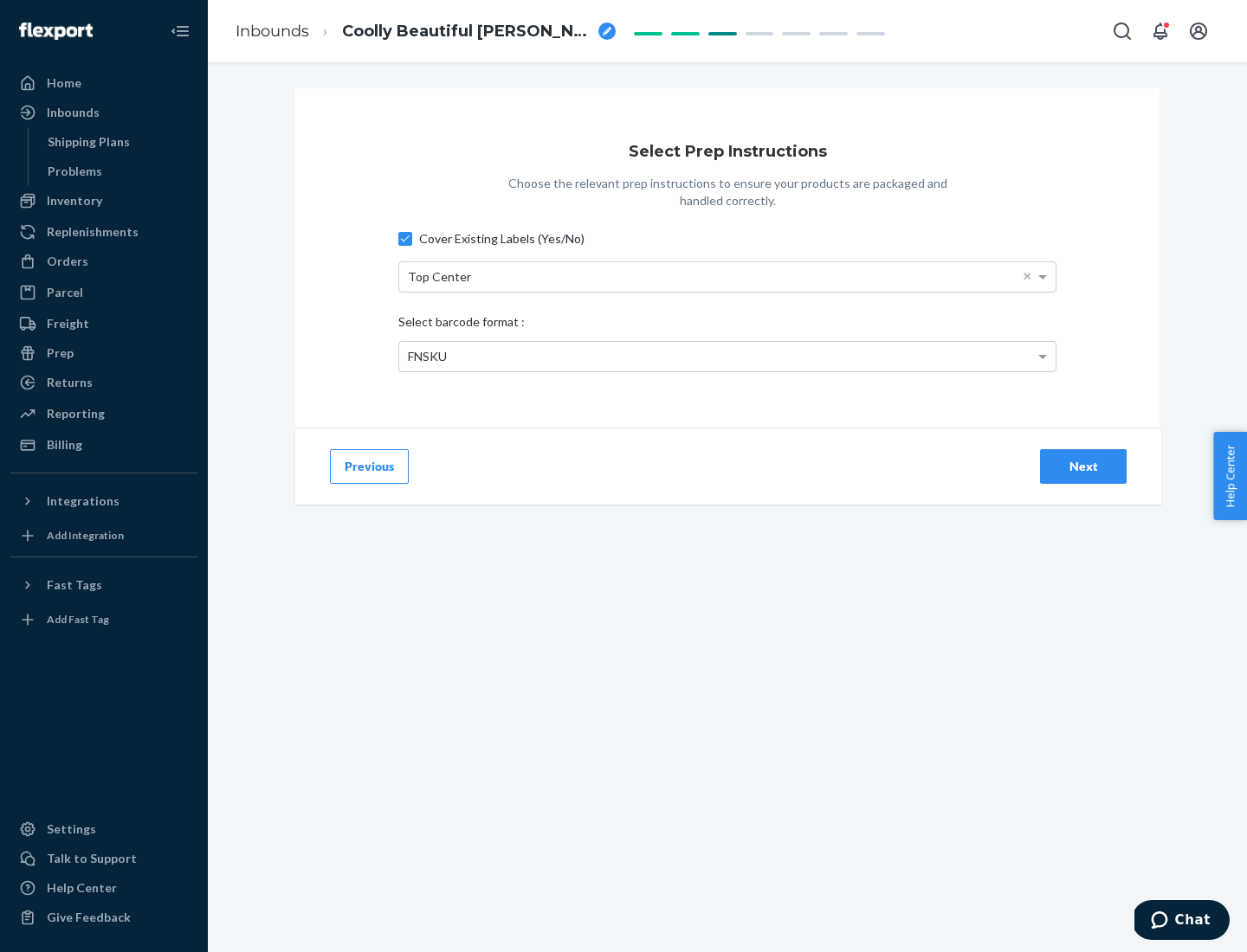
click at [1083, 465] on div "Next" at bounding box center [1083, 466] width 57 height 17
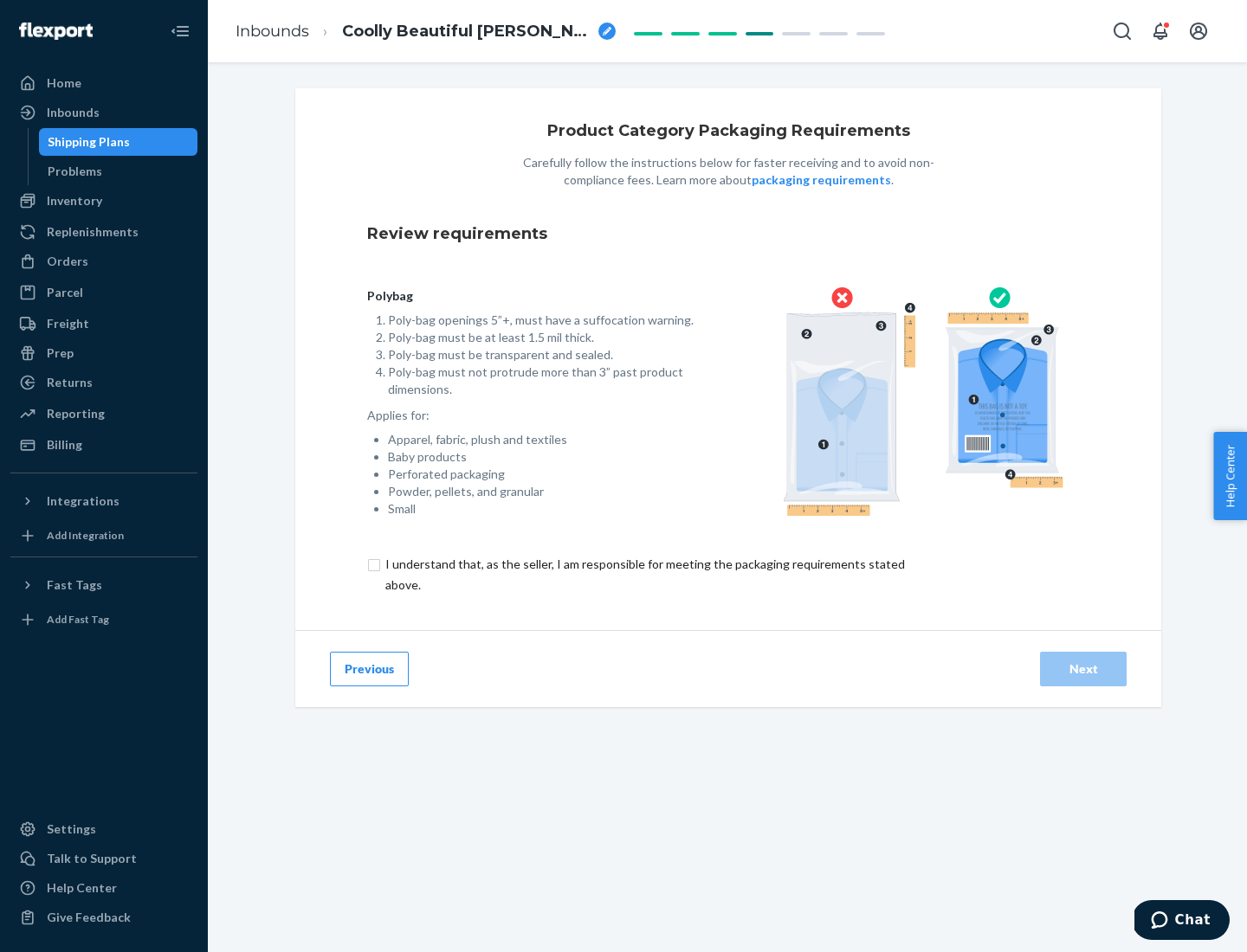
click at [643, 574] on input "checkbox" at bounding box center [655, 575] width 576 height 41
checkbox input "true"
click at [1083, 668] on div "Next" at bounding box center [1083, 668] width 57 height 17
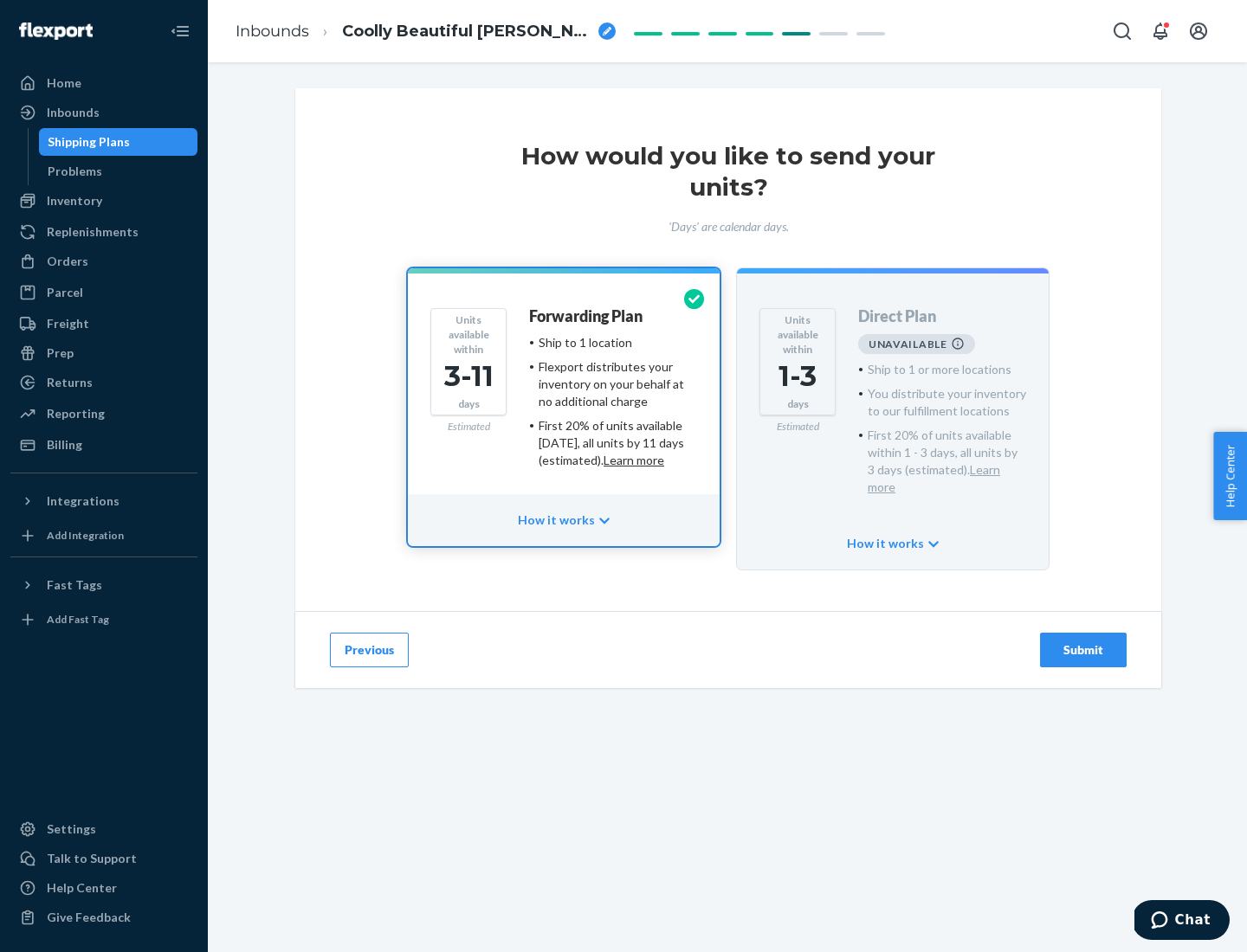
click at [587, 316] on h4 "Forwarding Plan" at bounding box center [586, 316] width 113 height 17
click at [1083, 641] on div "Submit" at bounding box center [1083, 649] width 57 height 17
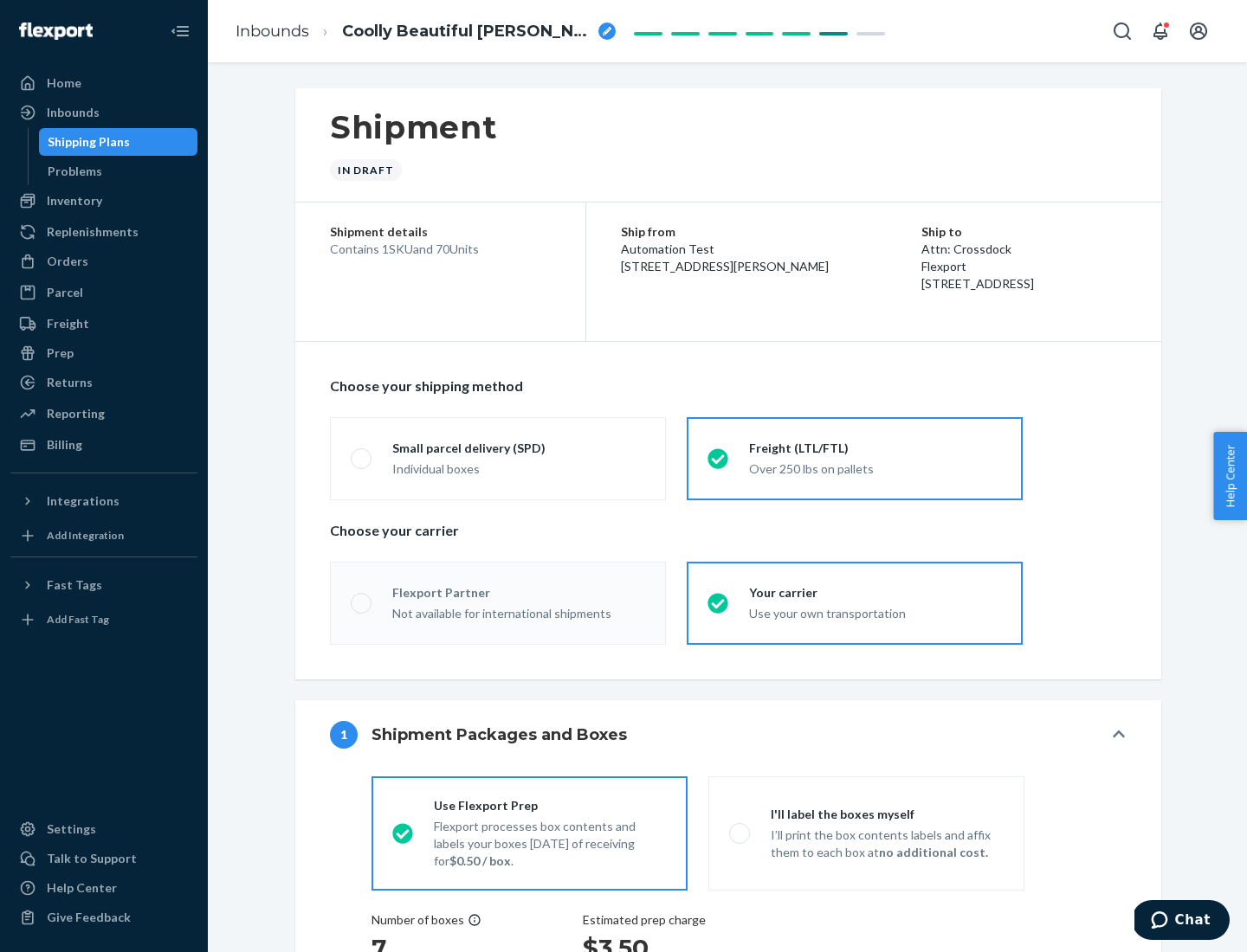
radio input "true"
radio input "false"
radio input "true"
radio input "false"
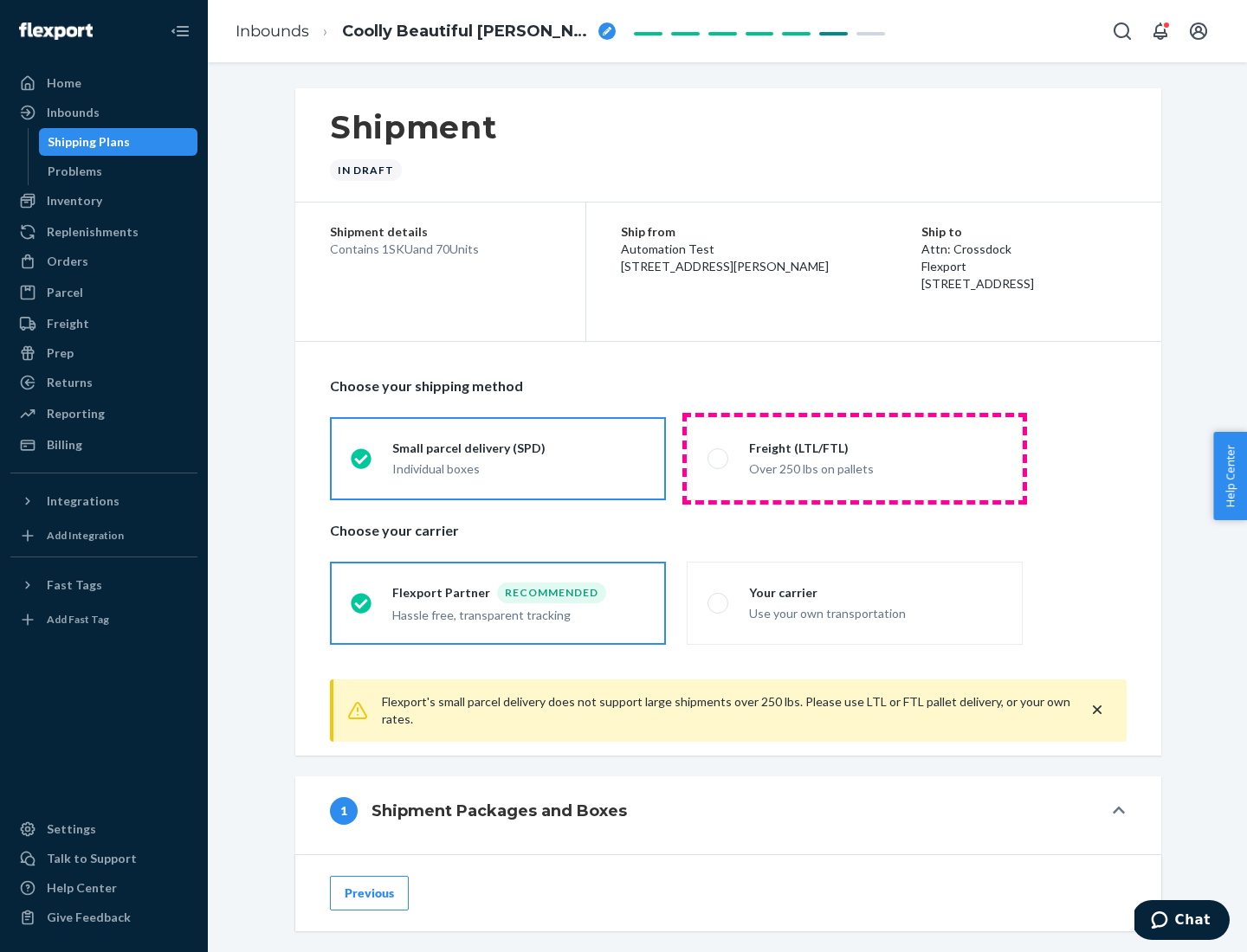
click at [854, 458] on div "Over 250 lbs on pallets" at bounding box center [875, 467] width 252 height 21
click at [719, 458] on input "Freight (LTL/FTL) Over 250 lbs on pallets" at bounding box center [712, 458] width 12 height 12
radio input "true"
radio input "false"
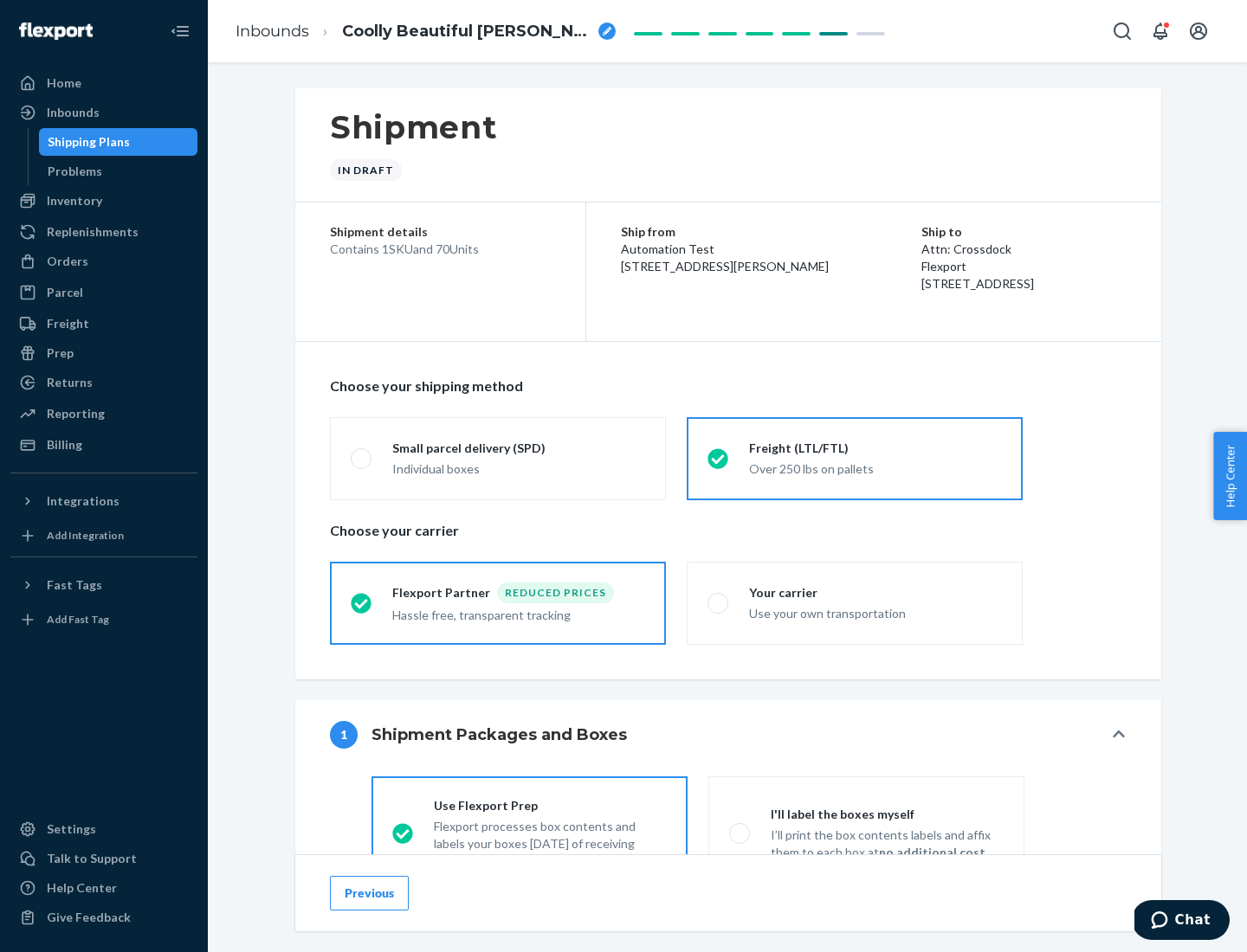
scroll to position [96, 0]
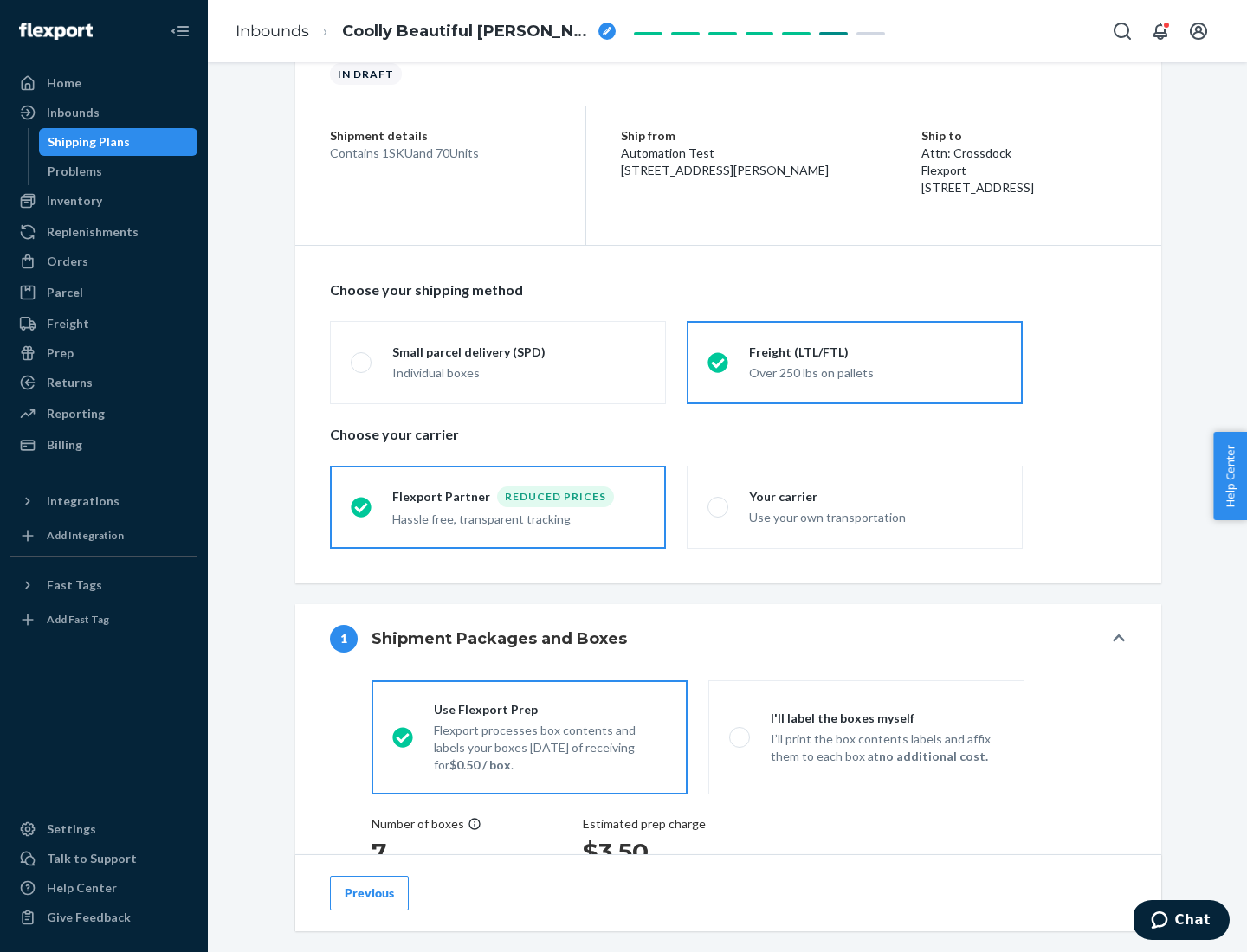
click at [498, 507] on div "Hassle free, transparent tracking" at bounding box center [518, 517] width 252 height 21
click at [362, 507] on input "Flexport Partner Reduced prices Hassle free, transparent tracking" at bounding box center [356, 507] width 12 height 12
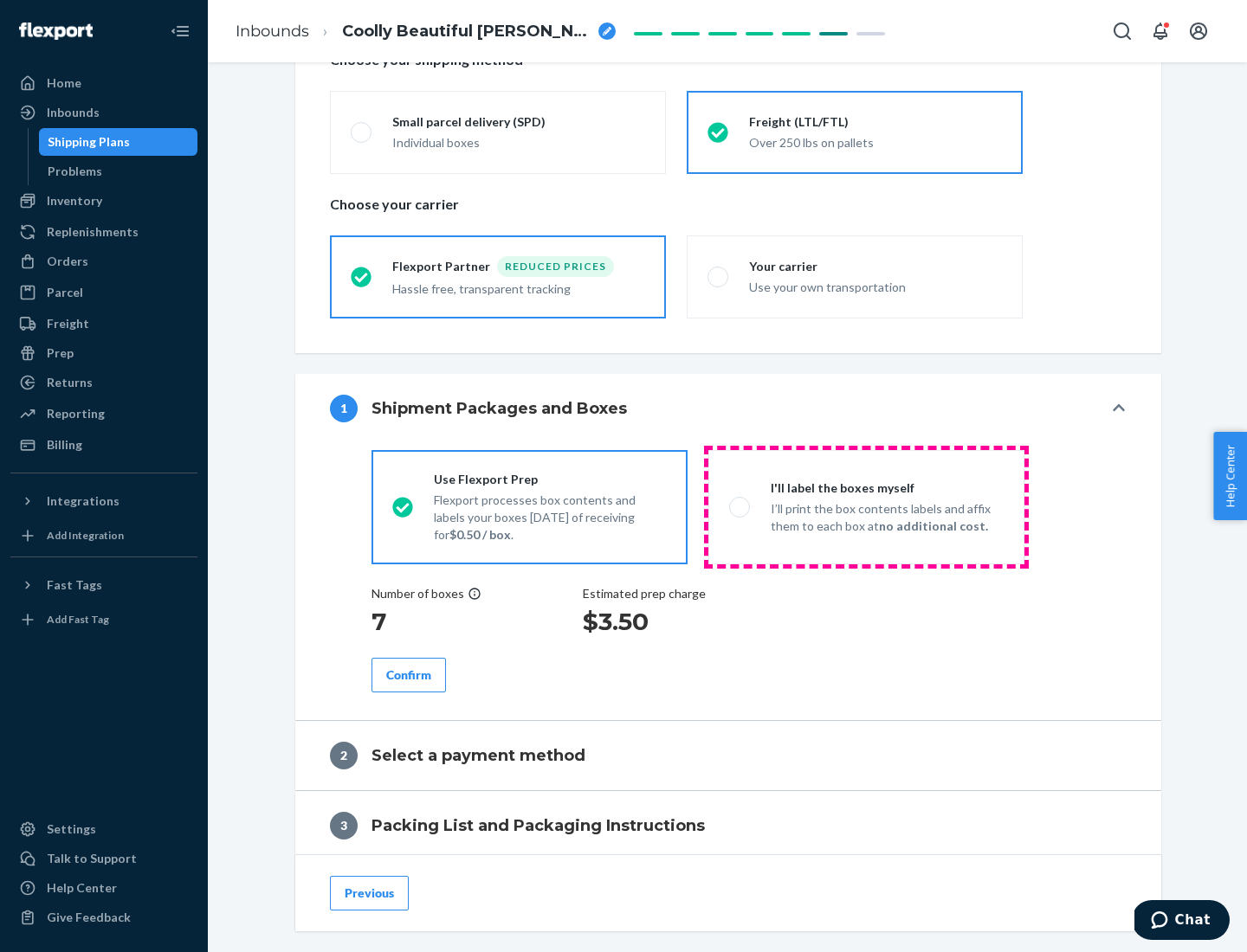
click at [866, 507] on p "I’ll print the box contents labels and affix them to each box at no additional …" at bounding box center [887, 517] width 233 height 35
click at [740, 507] on input "I'll label the boxes myself I’ll print the box contents labels and affix them t…" at bounding box center [734, 507] width 12 height 12
radio input "true"
radio input "false"
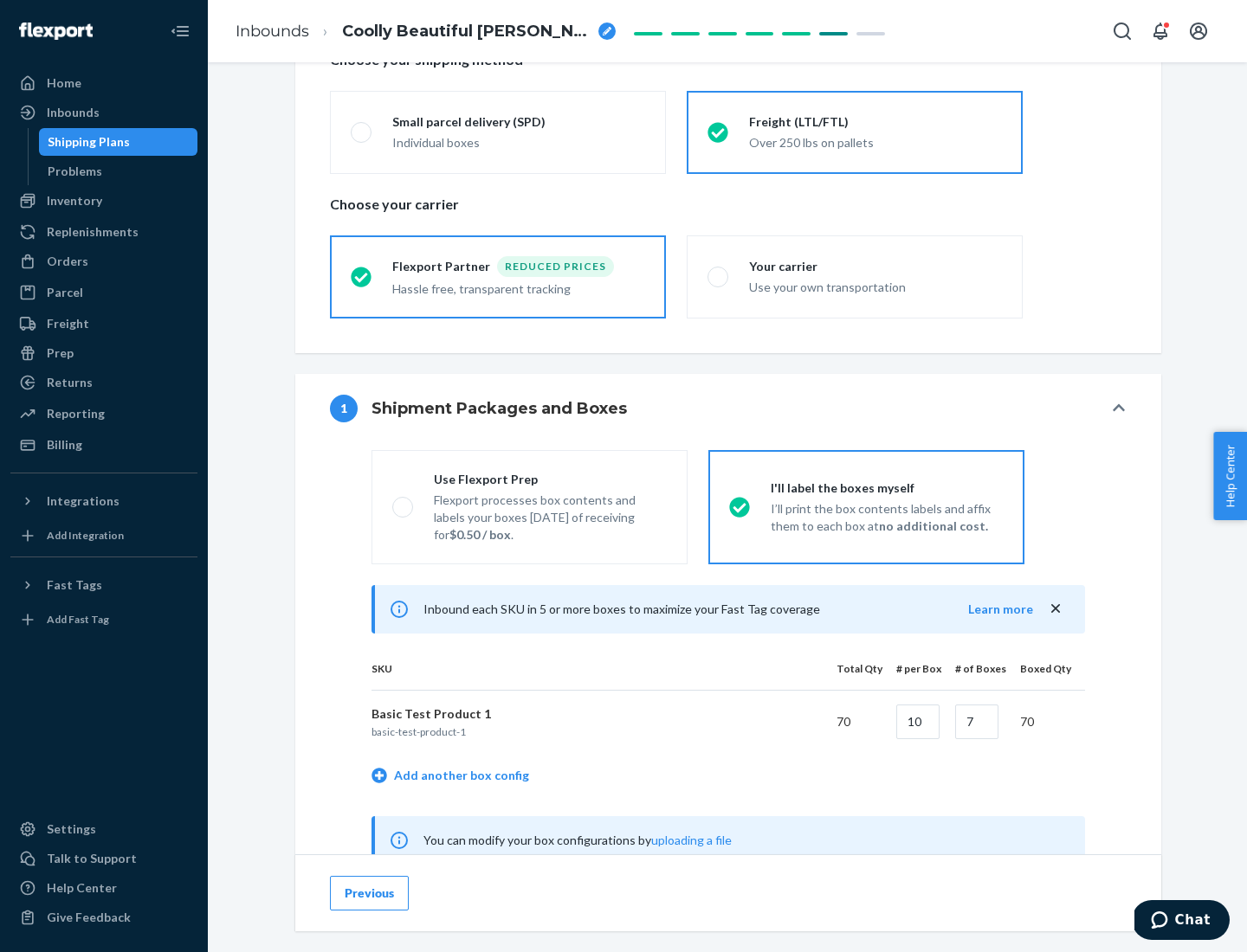
scroll to position [541, 0]
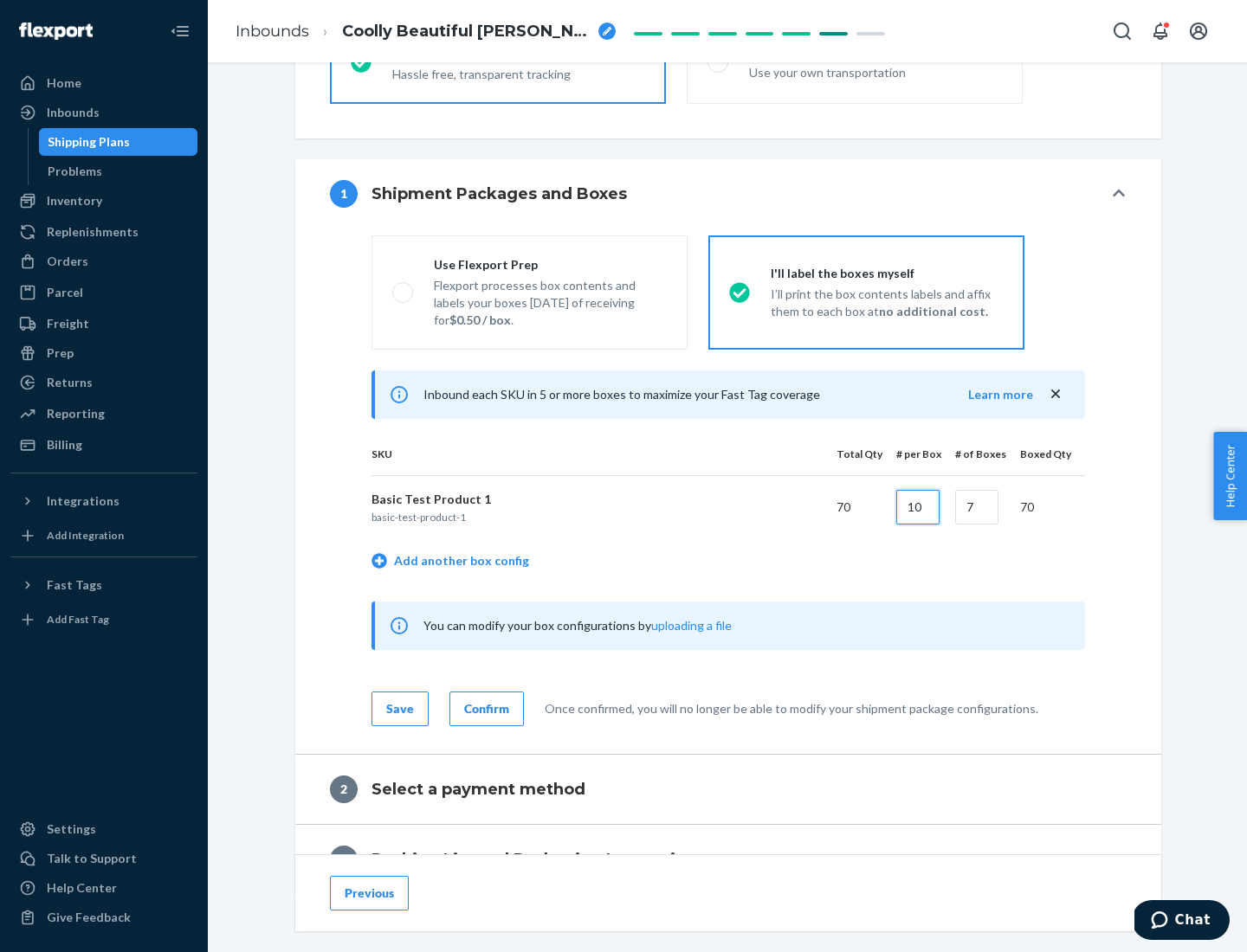
type input "10"
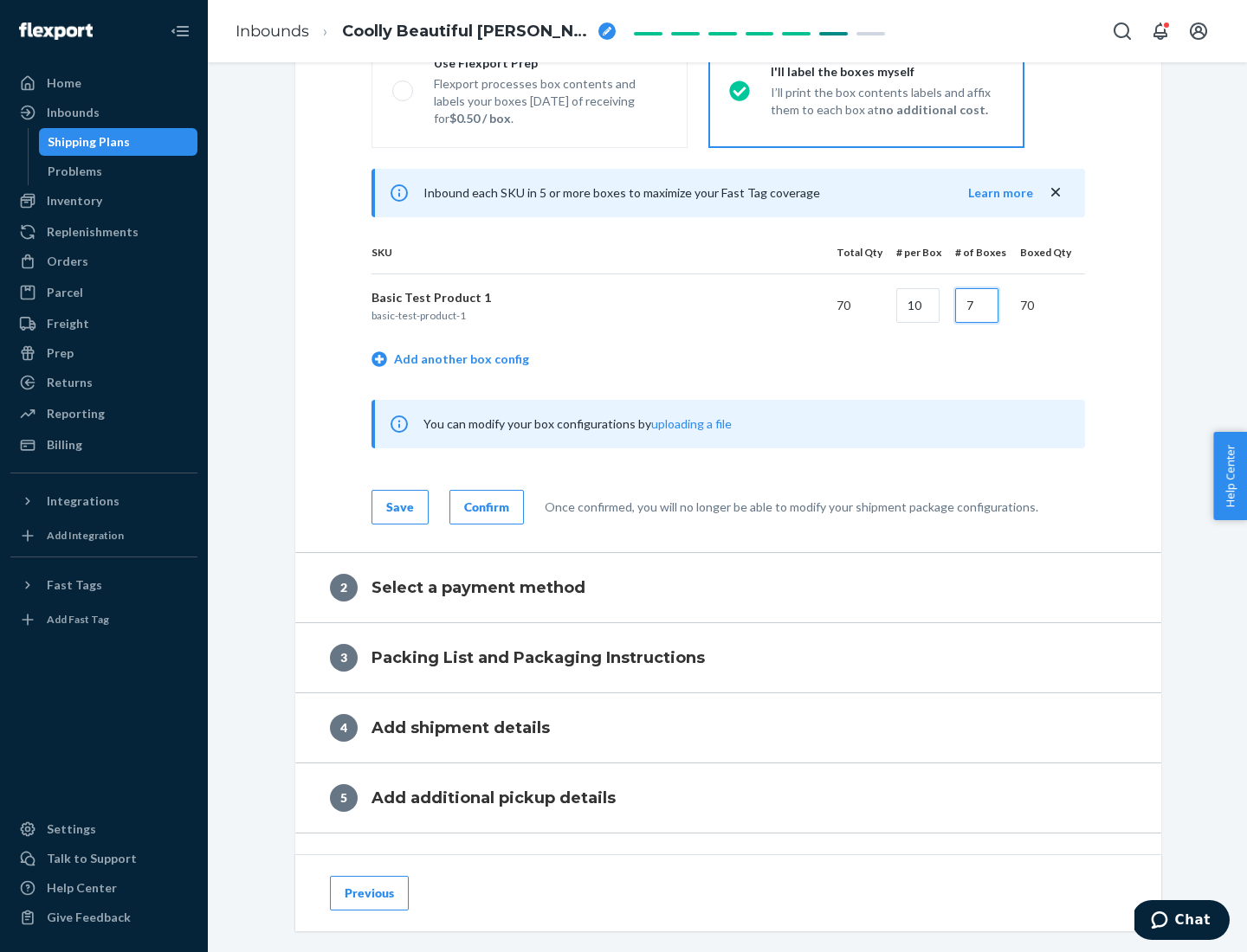
type input "7"
click at [484, 507] on div "Confirm" at bounding box center [487, 507] width 45 height 17
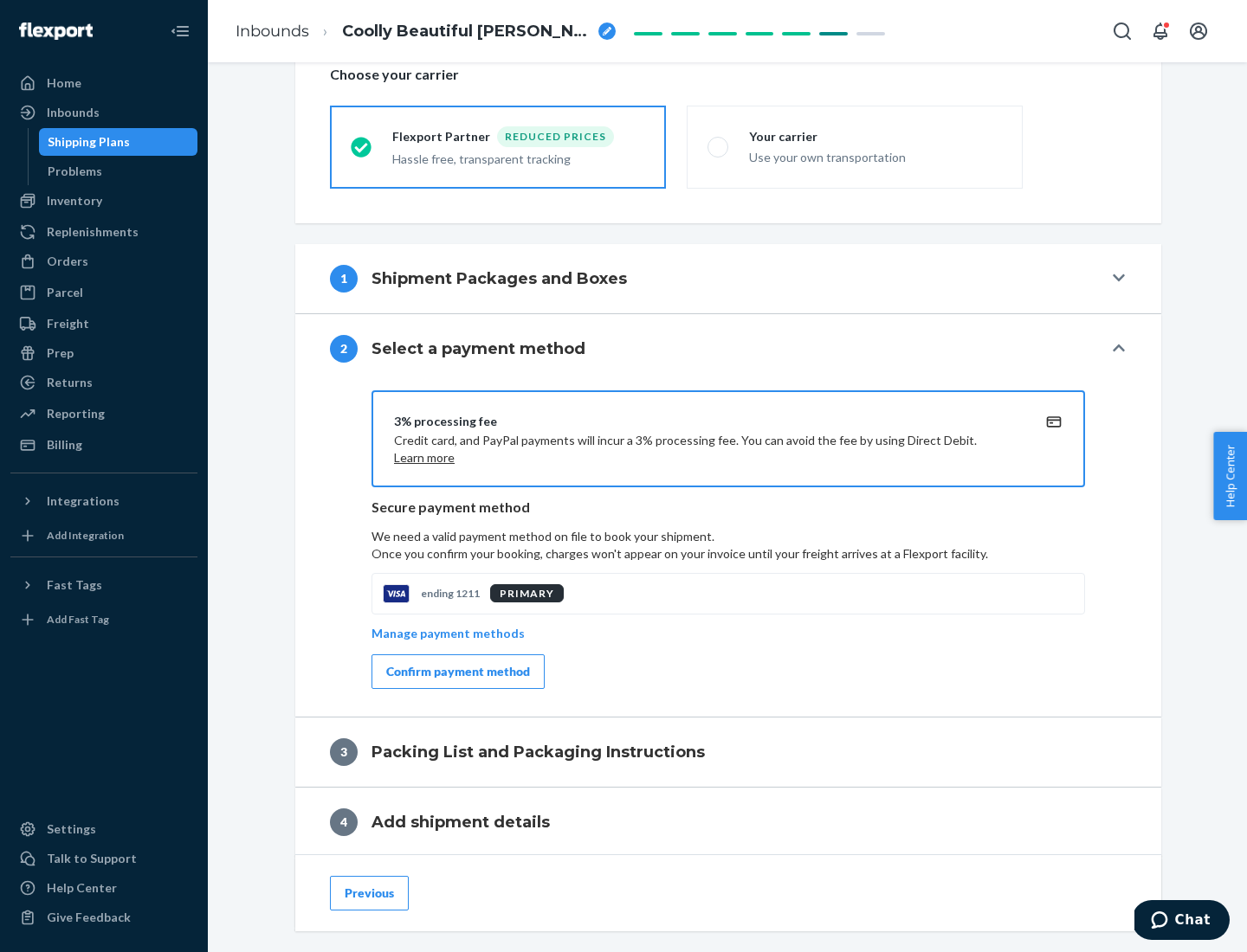
scroll to position [621, 0]
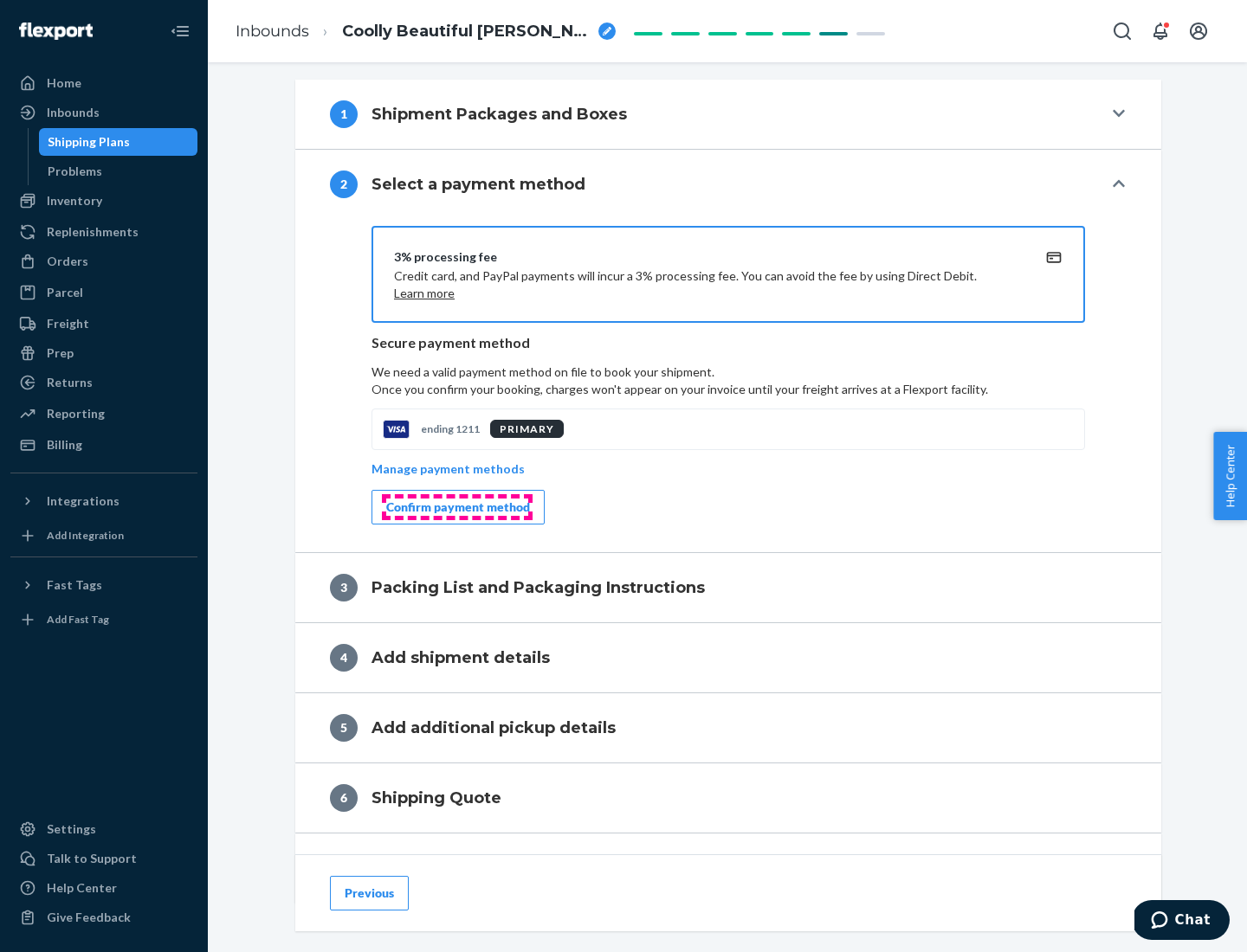
click at [456, 507] on div "Confirm payment method" at bounding box center [458, 507] width 144 height 17
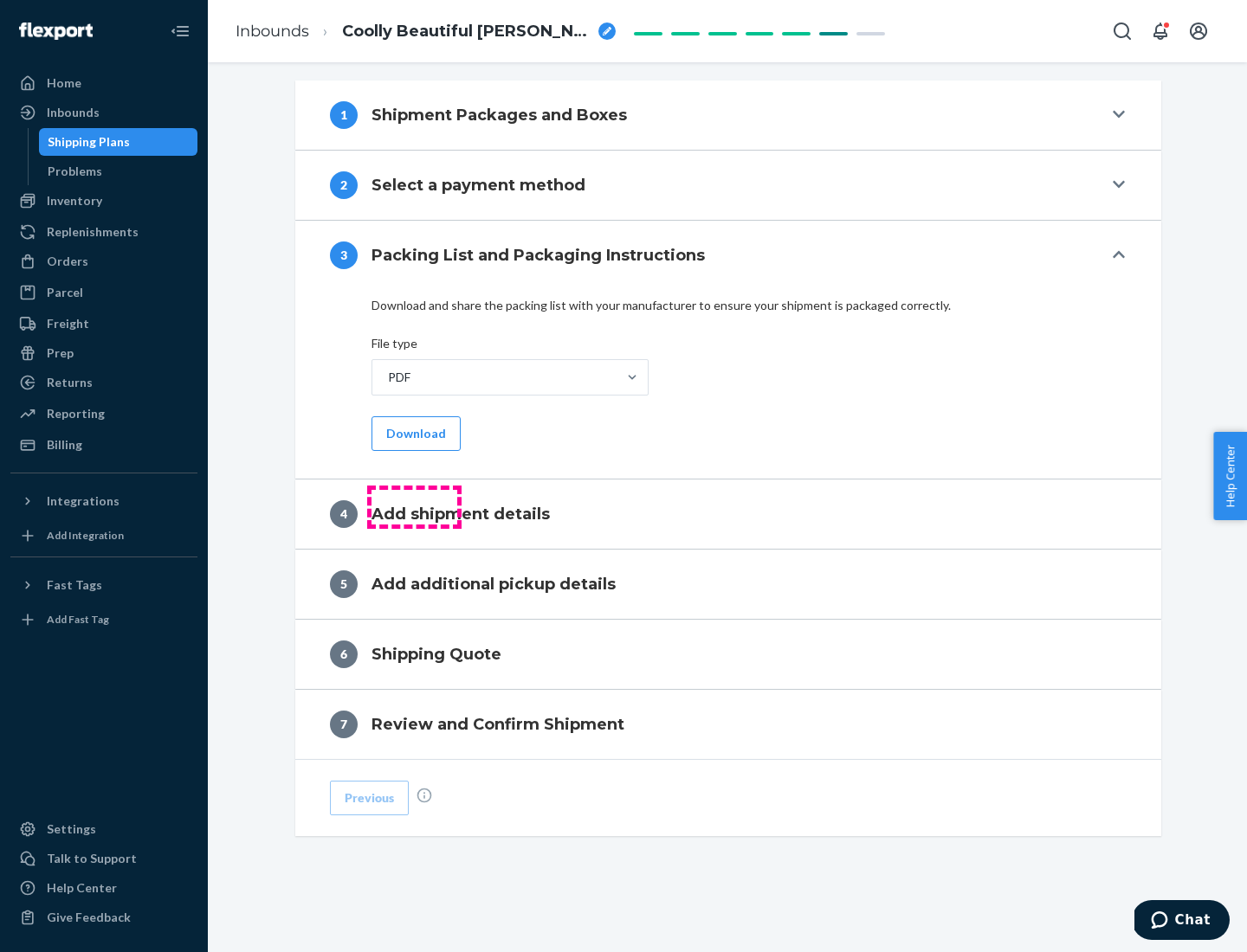
scroll to position [546, 0]
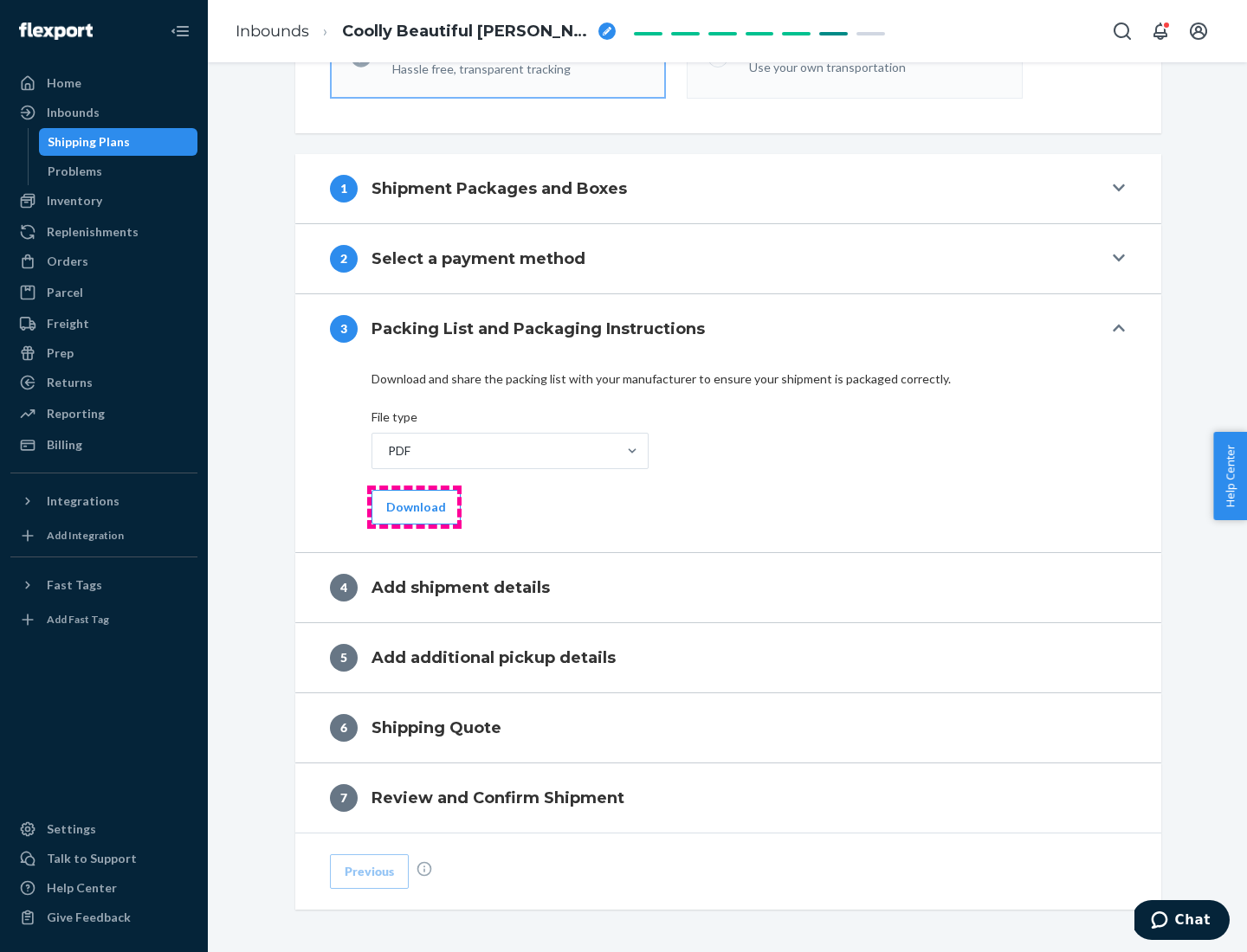
click at [414, 507] on button "Download" at bounding box center [415, 507] width 89 height 35
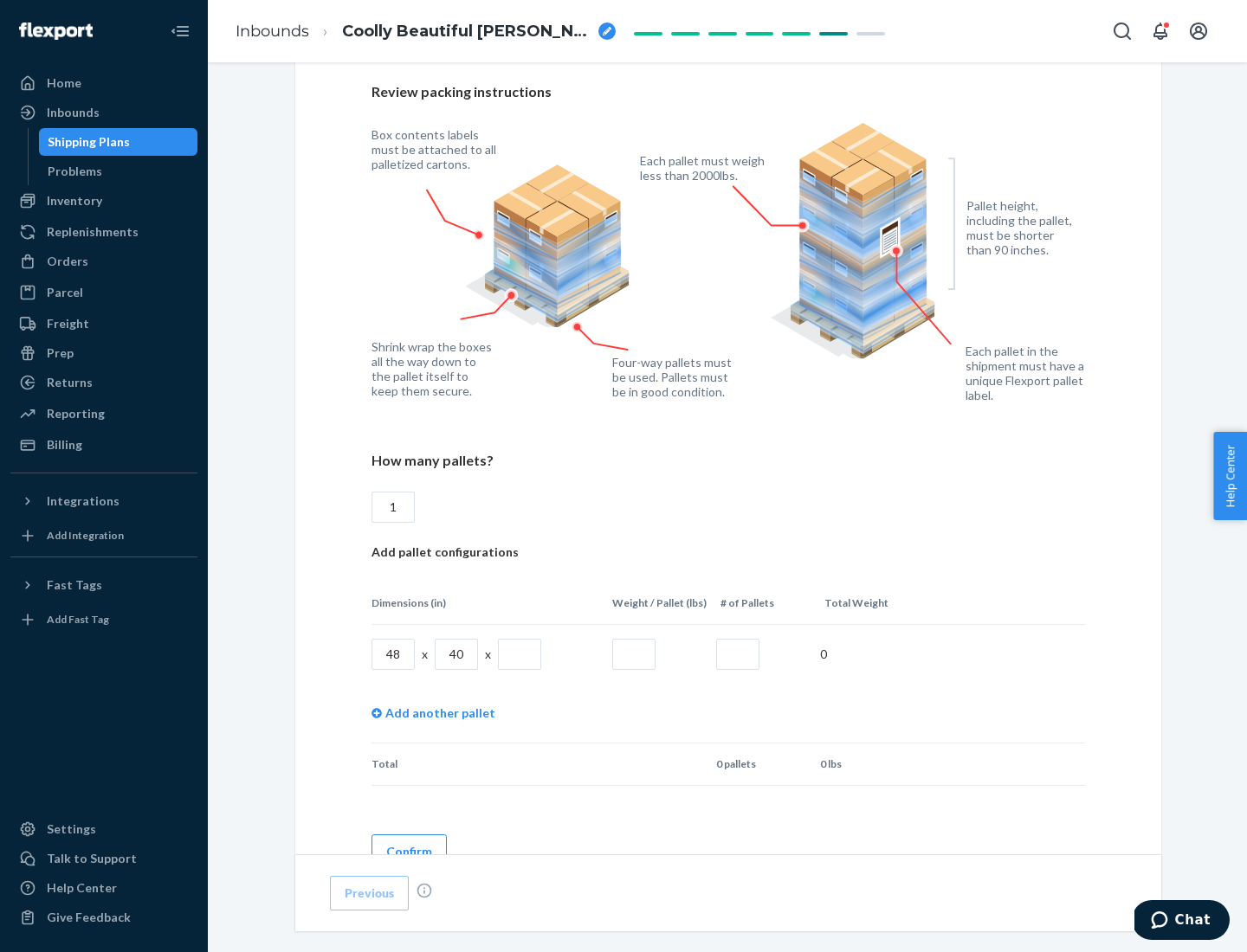
scroll to position [1187, 0]
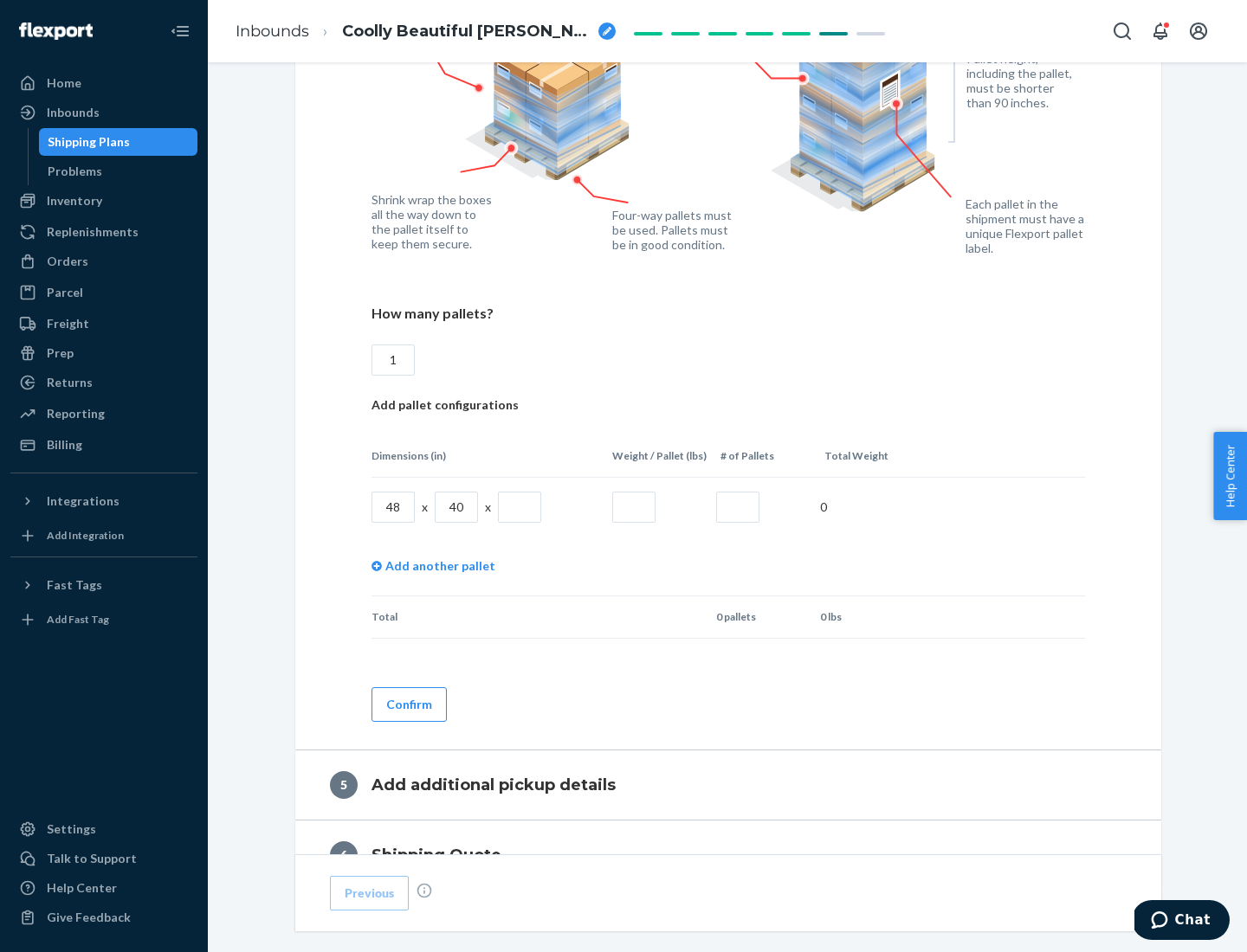
type input "1"
type input "40"
type input "200"
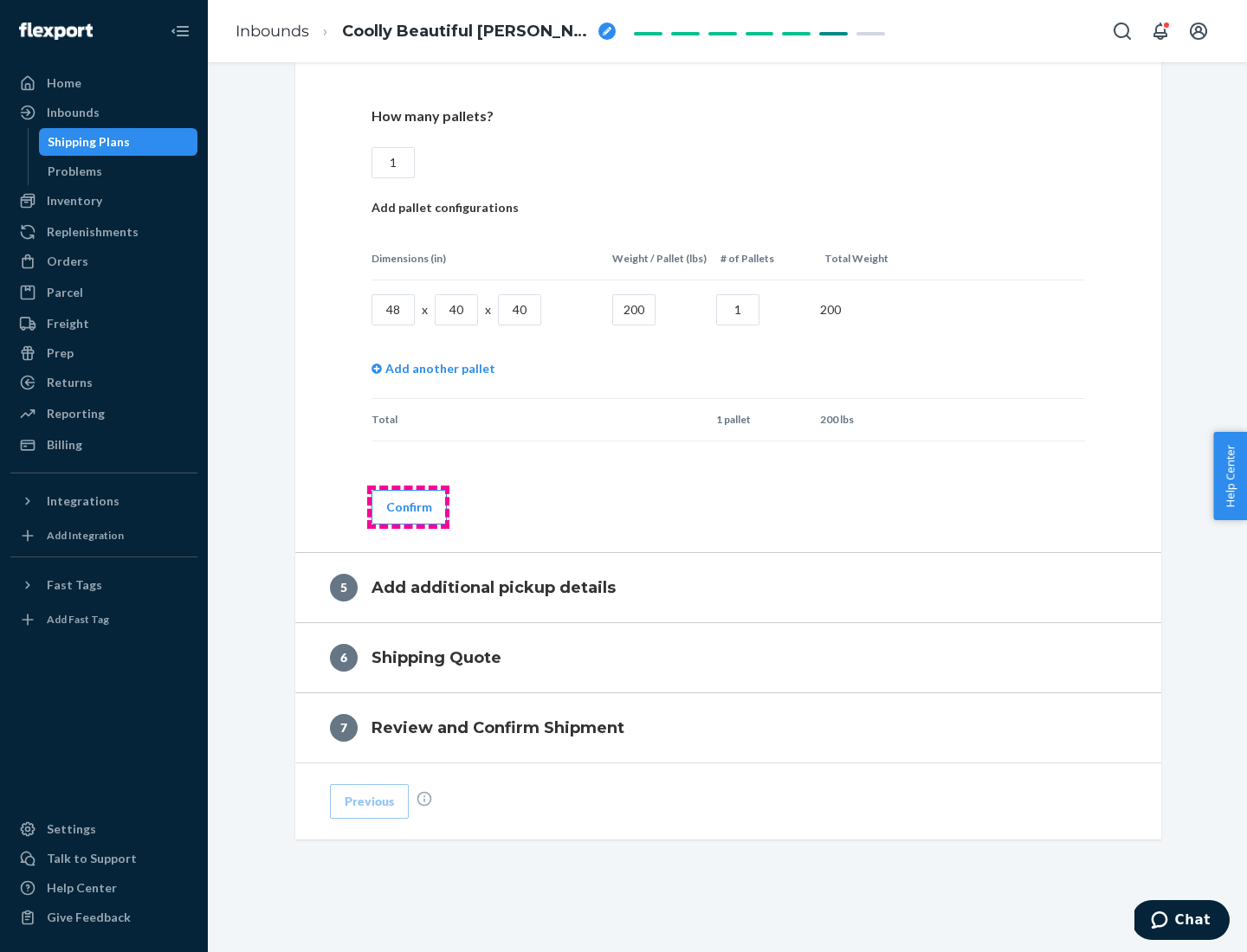
type input "1"
click at [408, 507] on button "Confirm" at bounding box center [409, 507] width 75 height 35
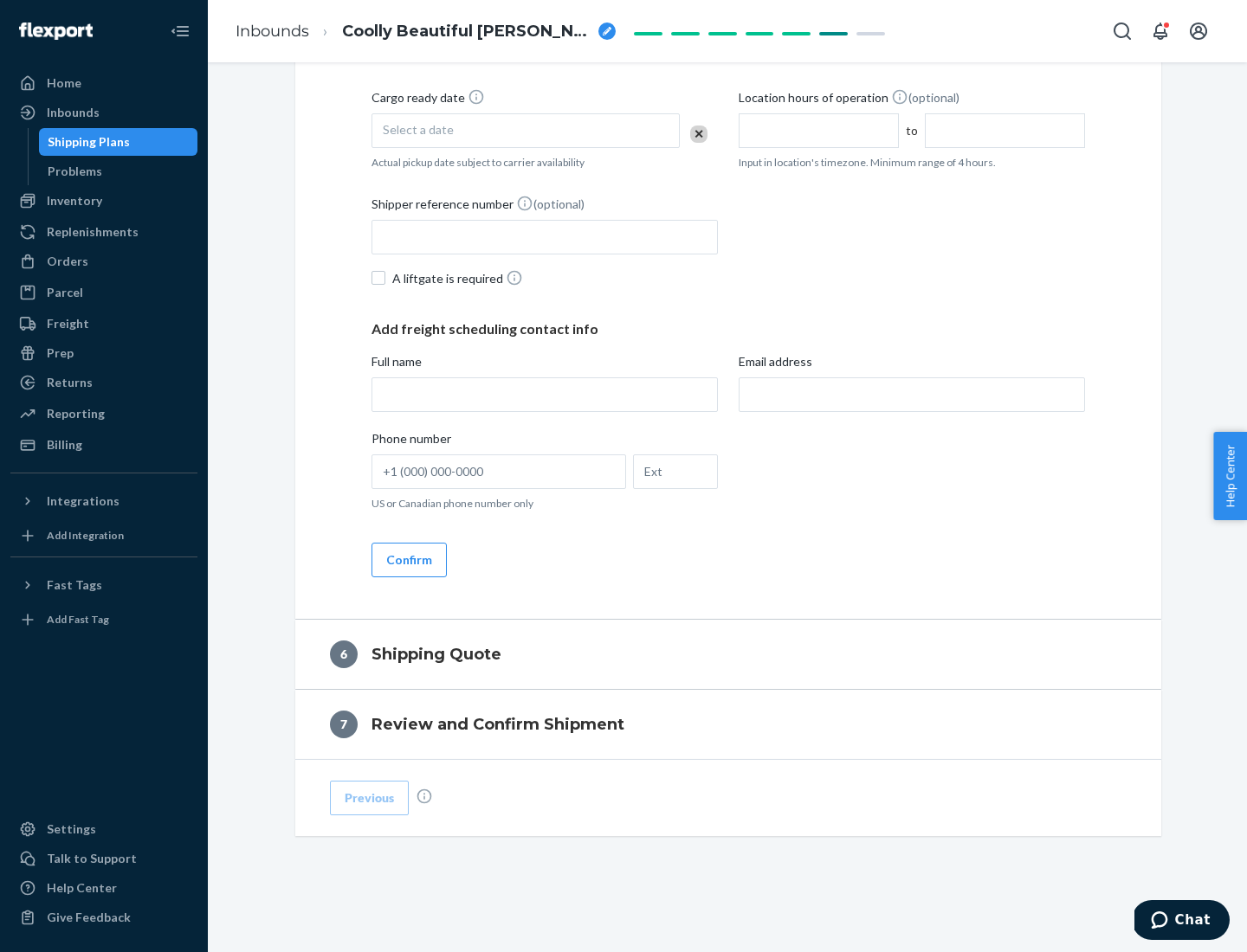
scroll to position [592, 0]
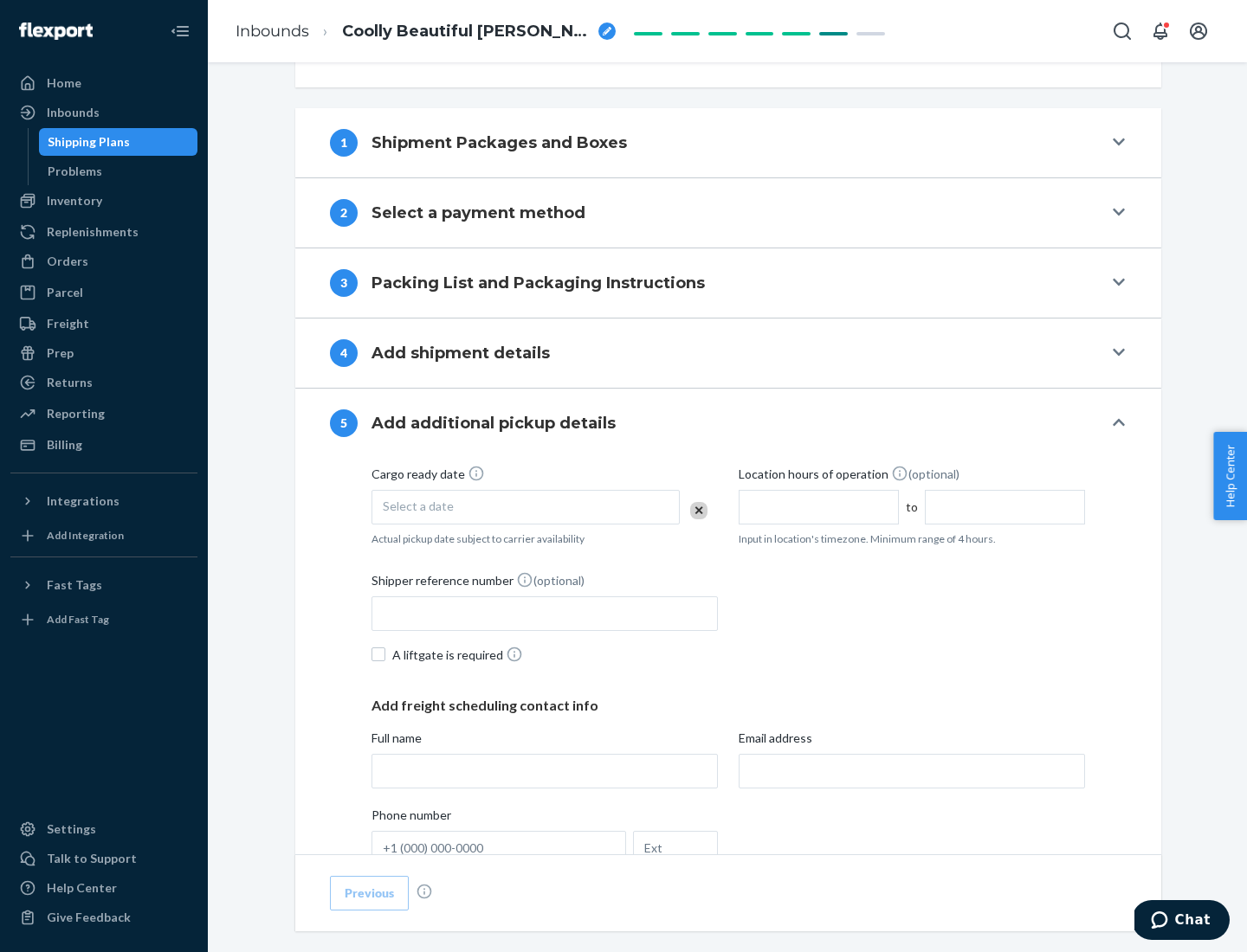
click at [526, 507] on div "Select a date" at bounding box center [525, 507] width 308 height 35
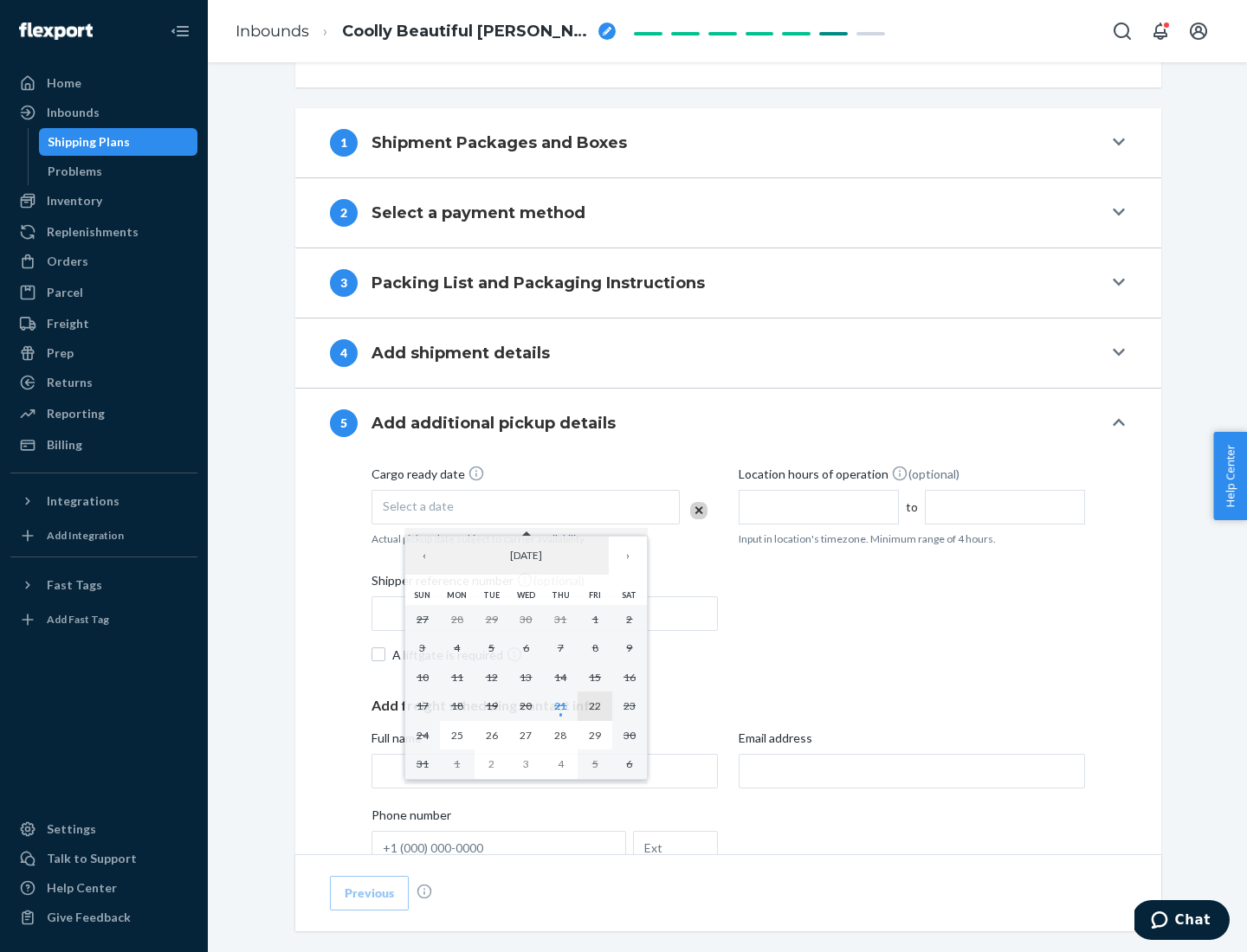
click at [595, 705] on abbr "22" at bounding box center [594, 706] width 12 height 13
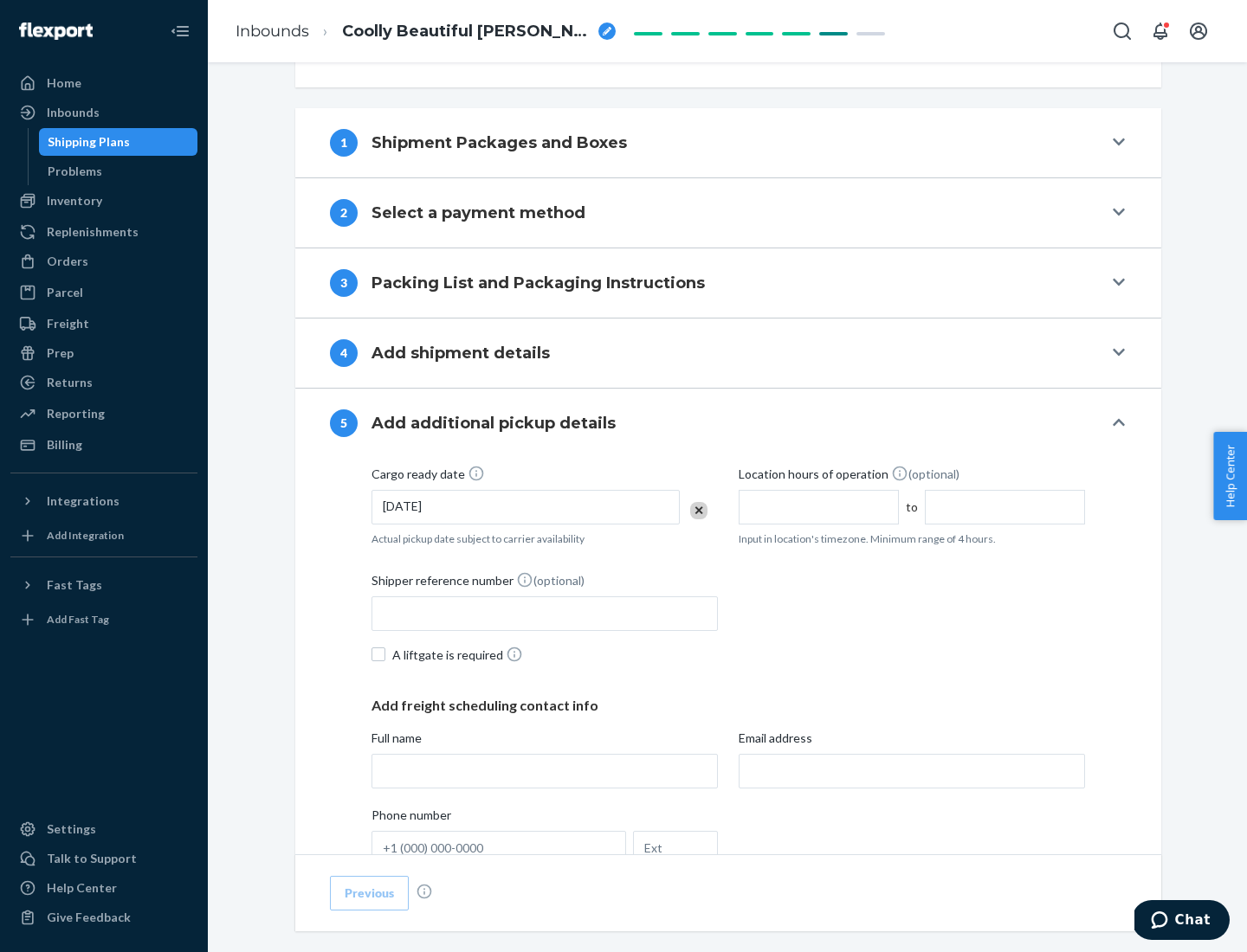
scroll to position [856, 0]
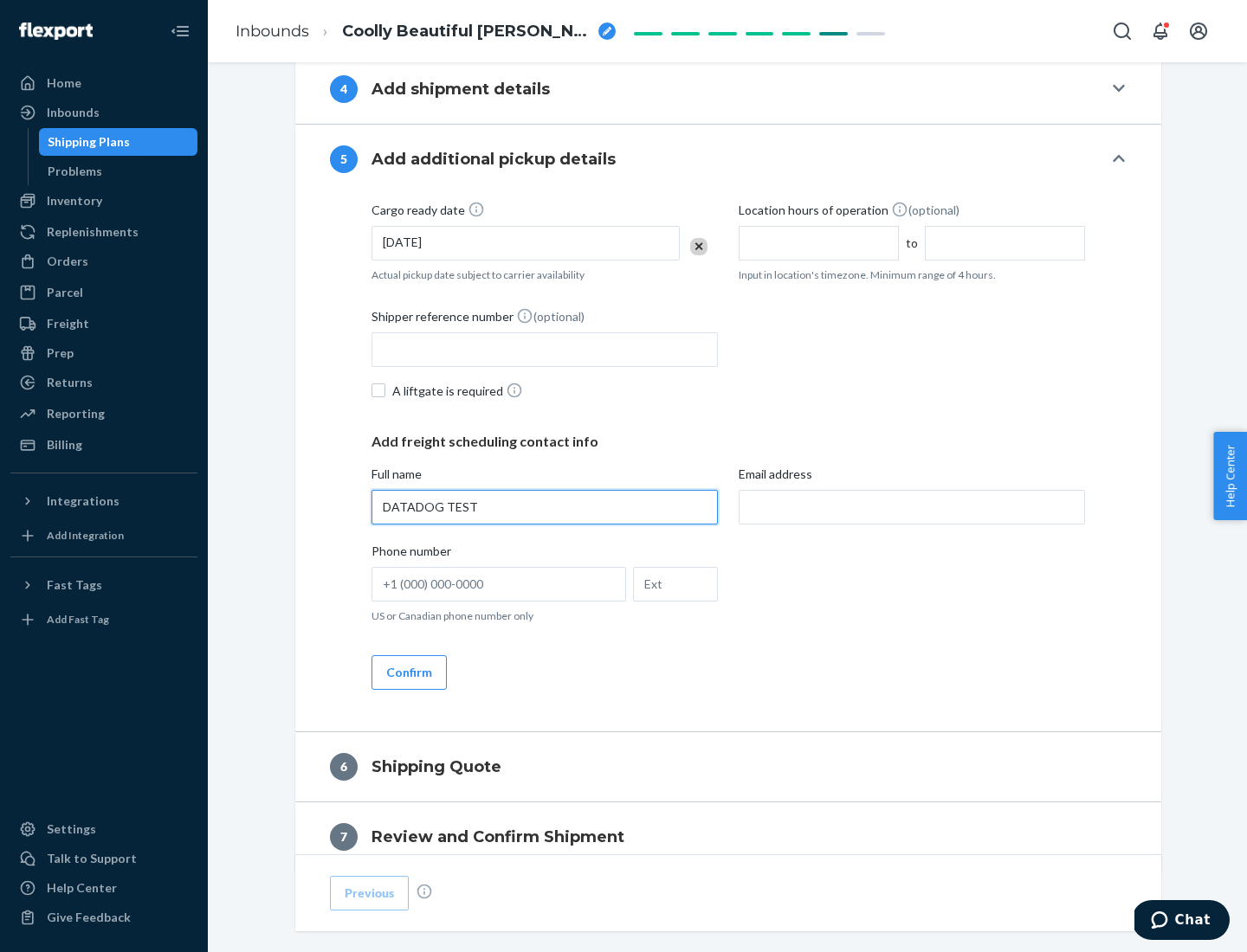
type input "DATADOG TEST"
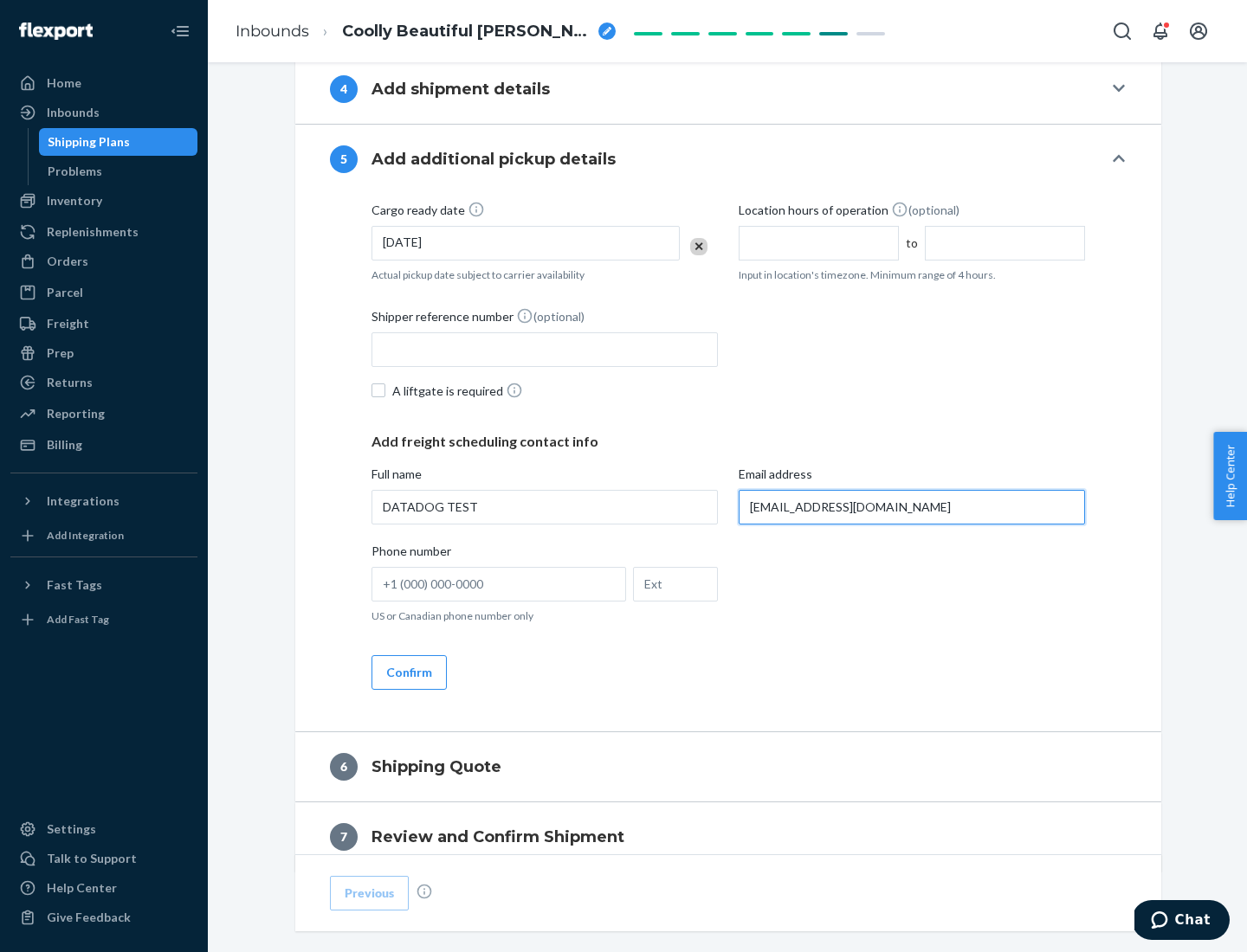
scroll to position [933, 0]
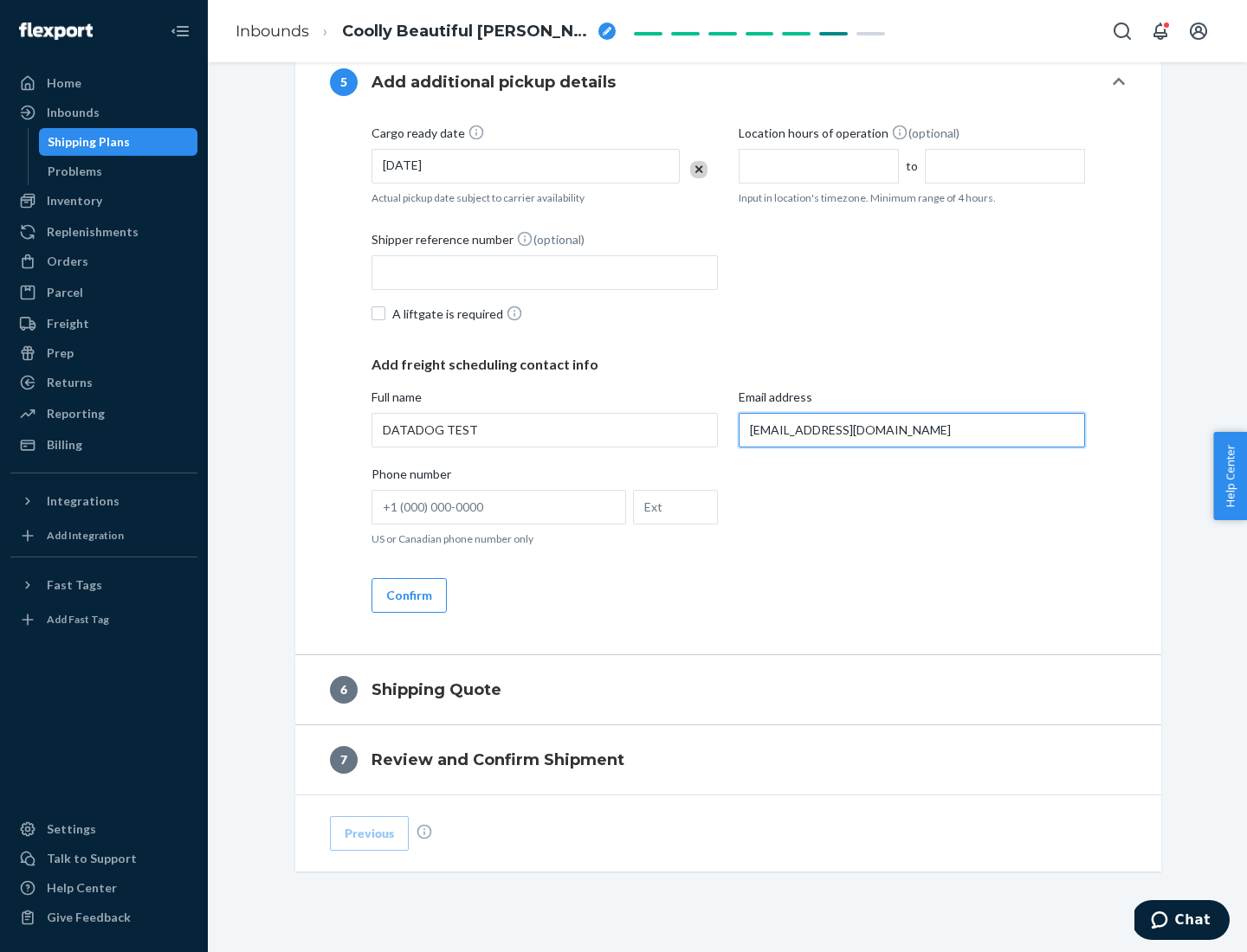
type input "[EMAIL_ADDRESS][DOMAIN_NAME]"
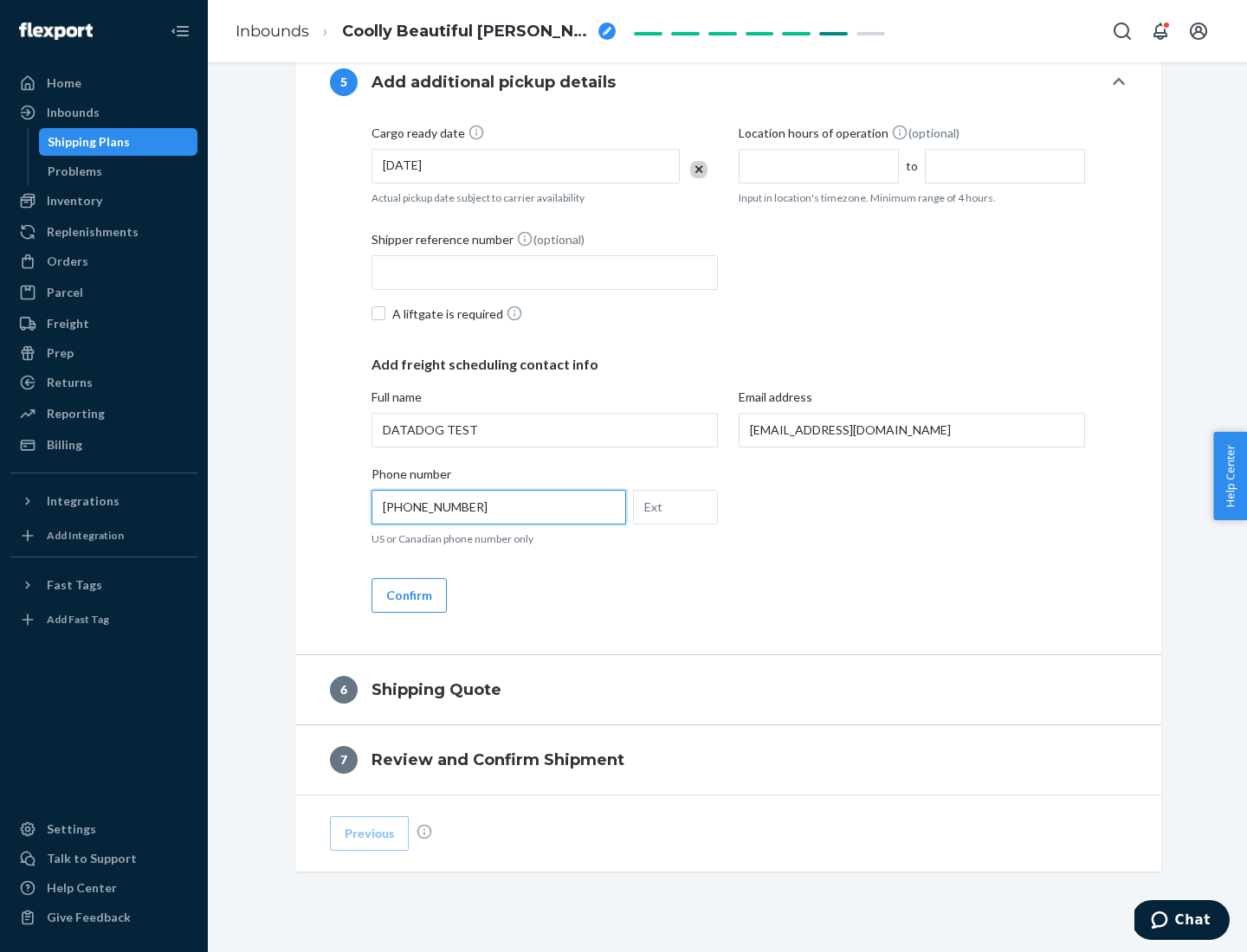
scroll to position [968, 0]
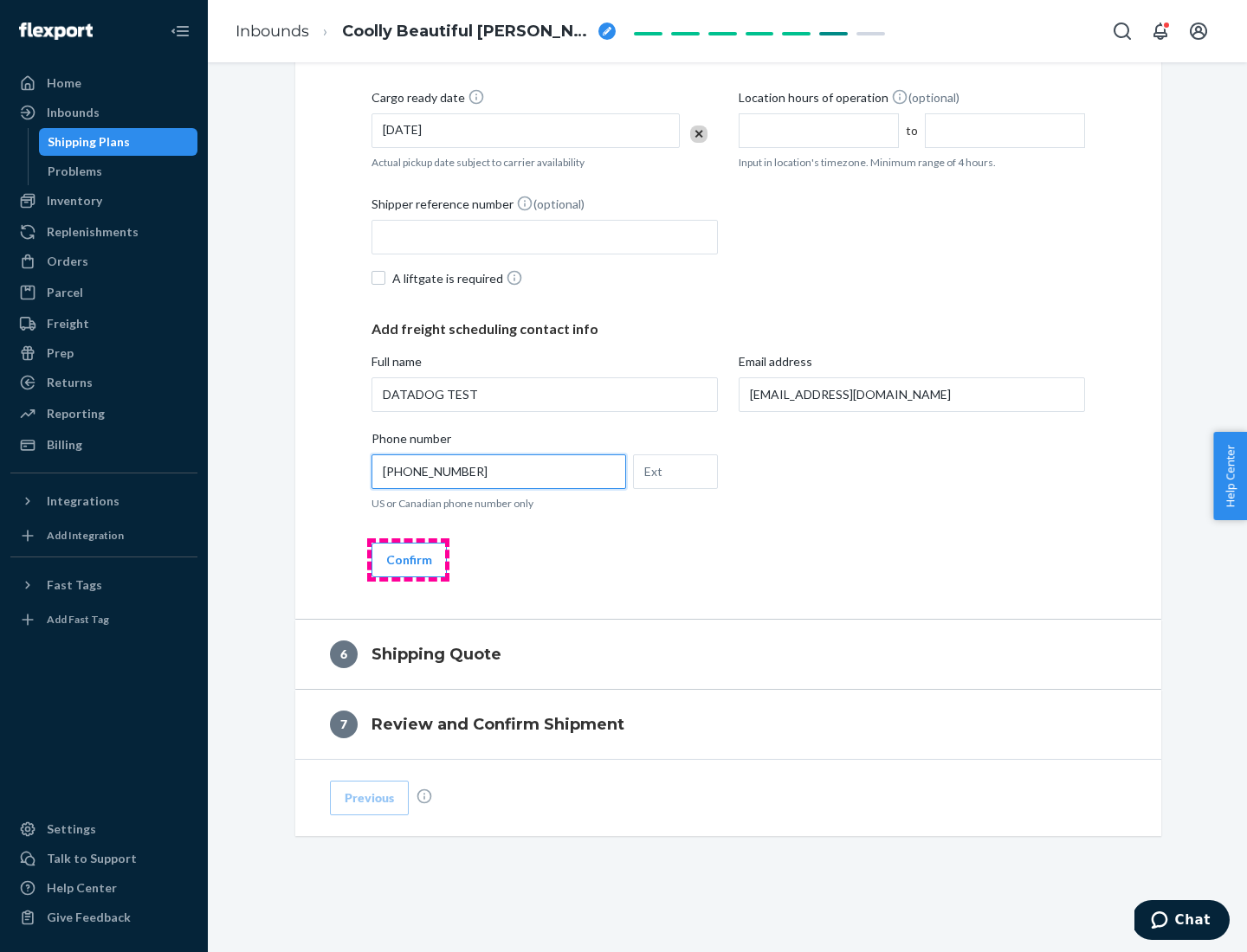
type input "[PHONE_NUMBER]"
click at [408, 560] on button "Confirm" at bounding box center [409, 560] width 75 height 35
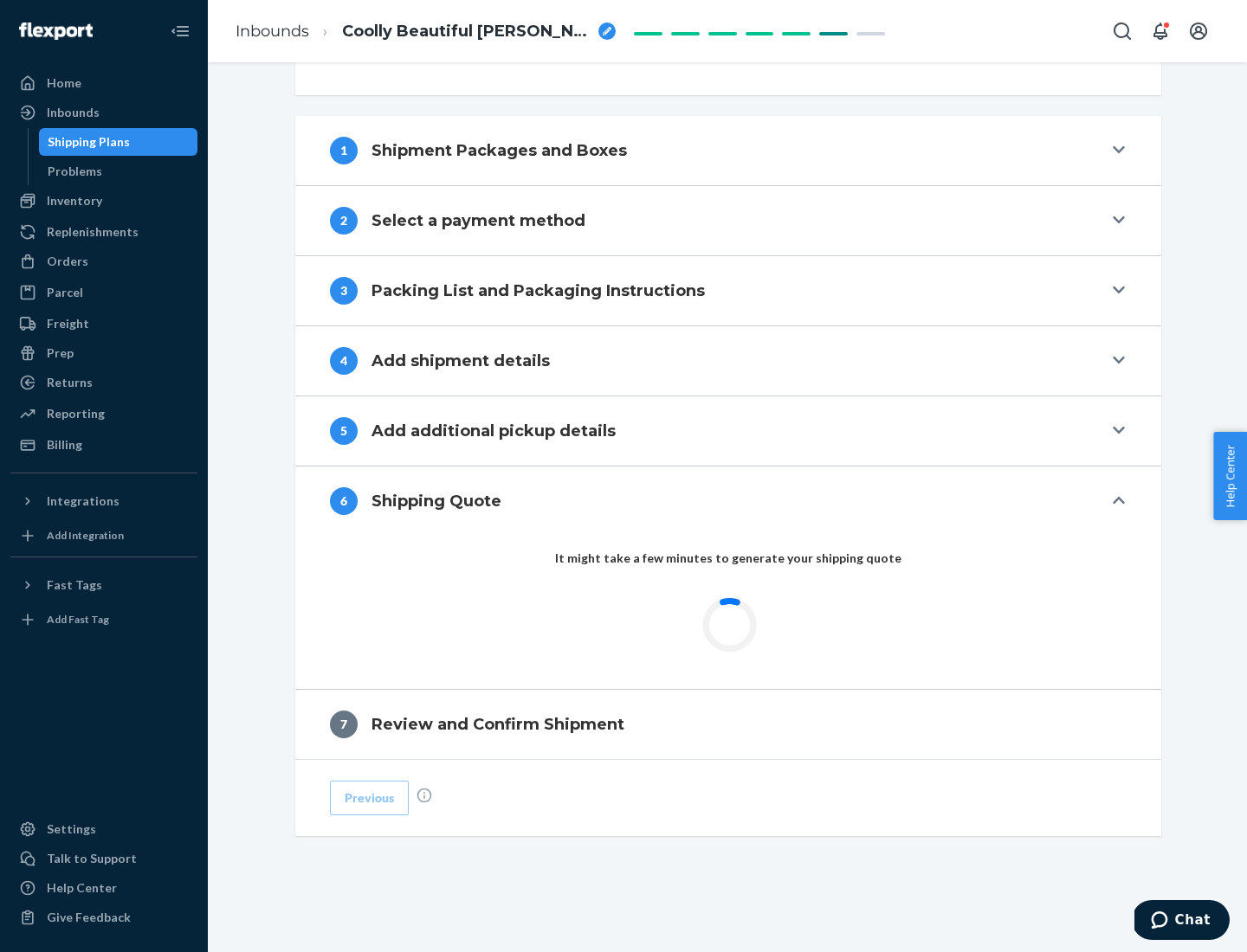
scroll to position [647, 0]
